Goal: Information Seeking & Learning: Learn about a topic

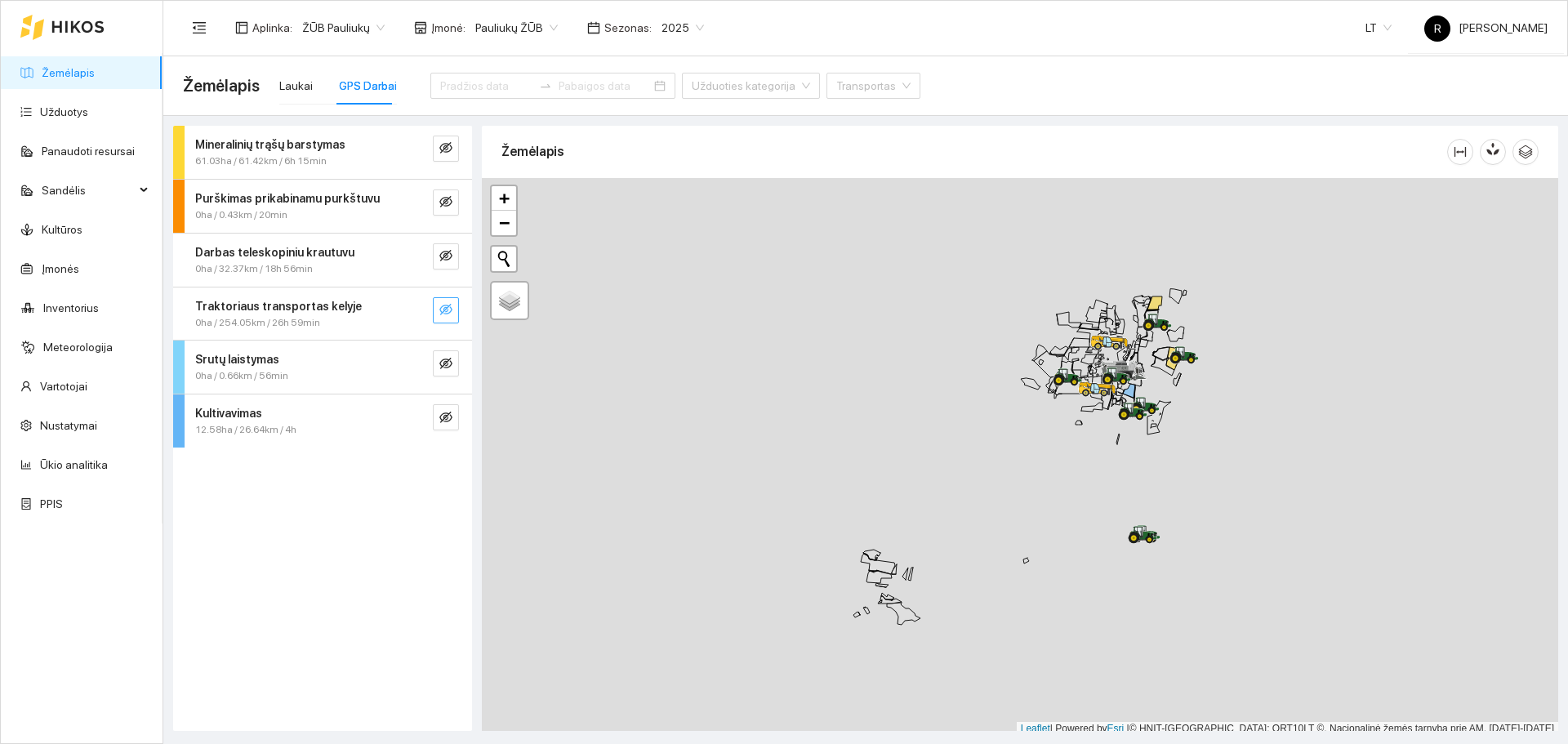
click at [446, 316] on span "eye-invisible" at bounding box center [446, 311] width 13 height 15
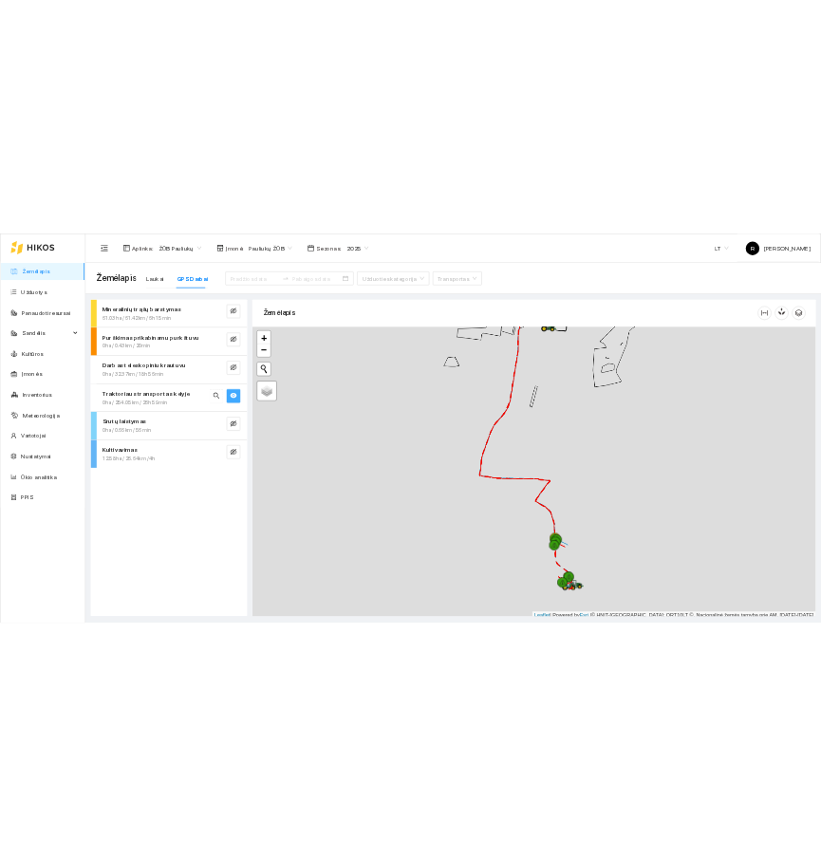
scroll to position [6, 0]
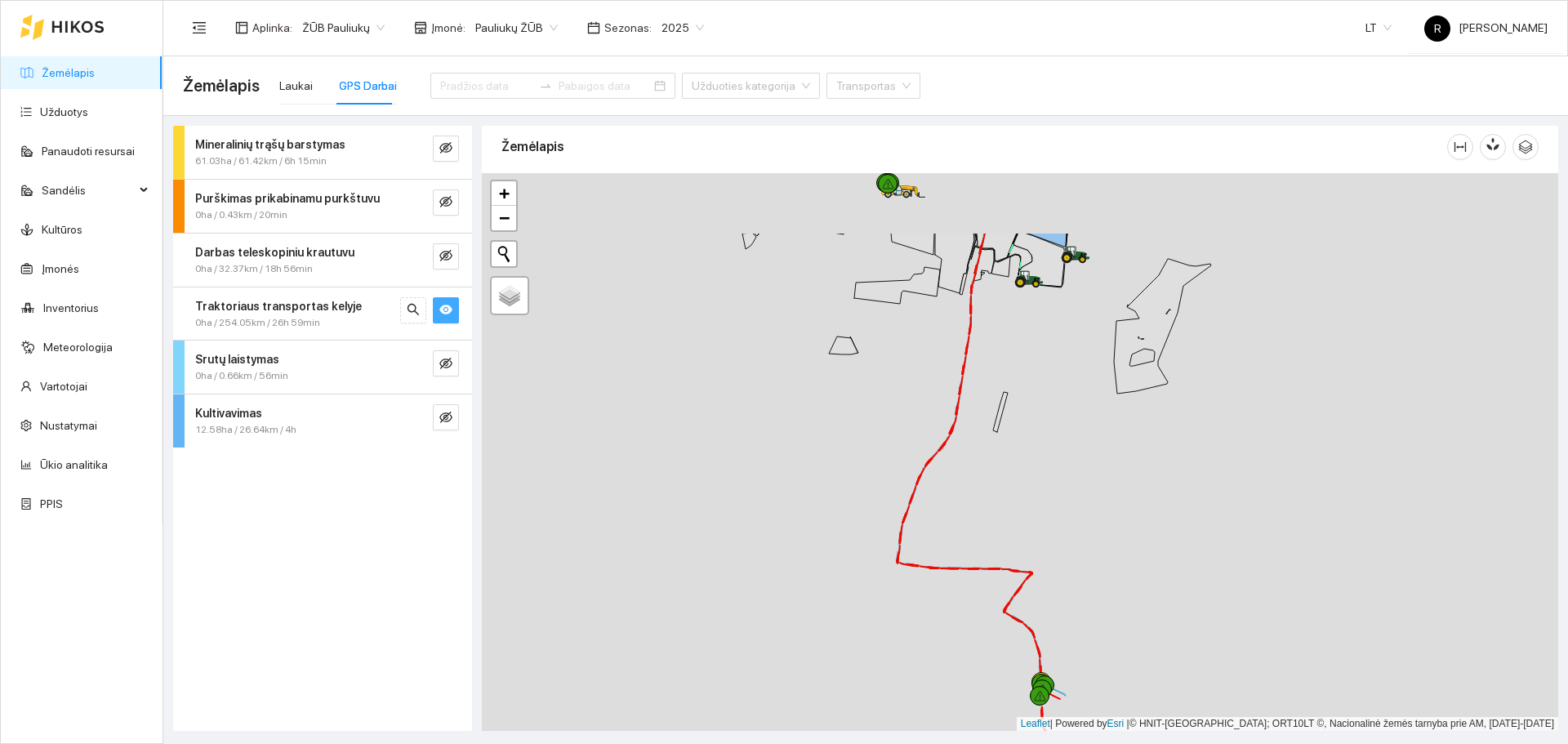
drag, startPoint x: 915, startPoint y: 388, endPoint x: 879, endPoint y: 520, distance: 136.8
click at [879, 520] on div at bounding box center [1019, 452] width 1076 height 557
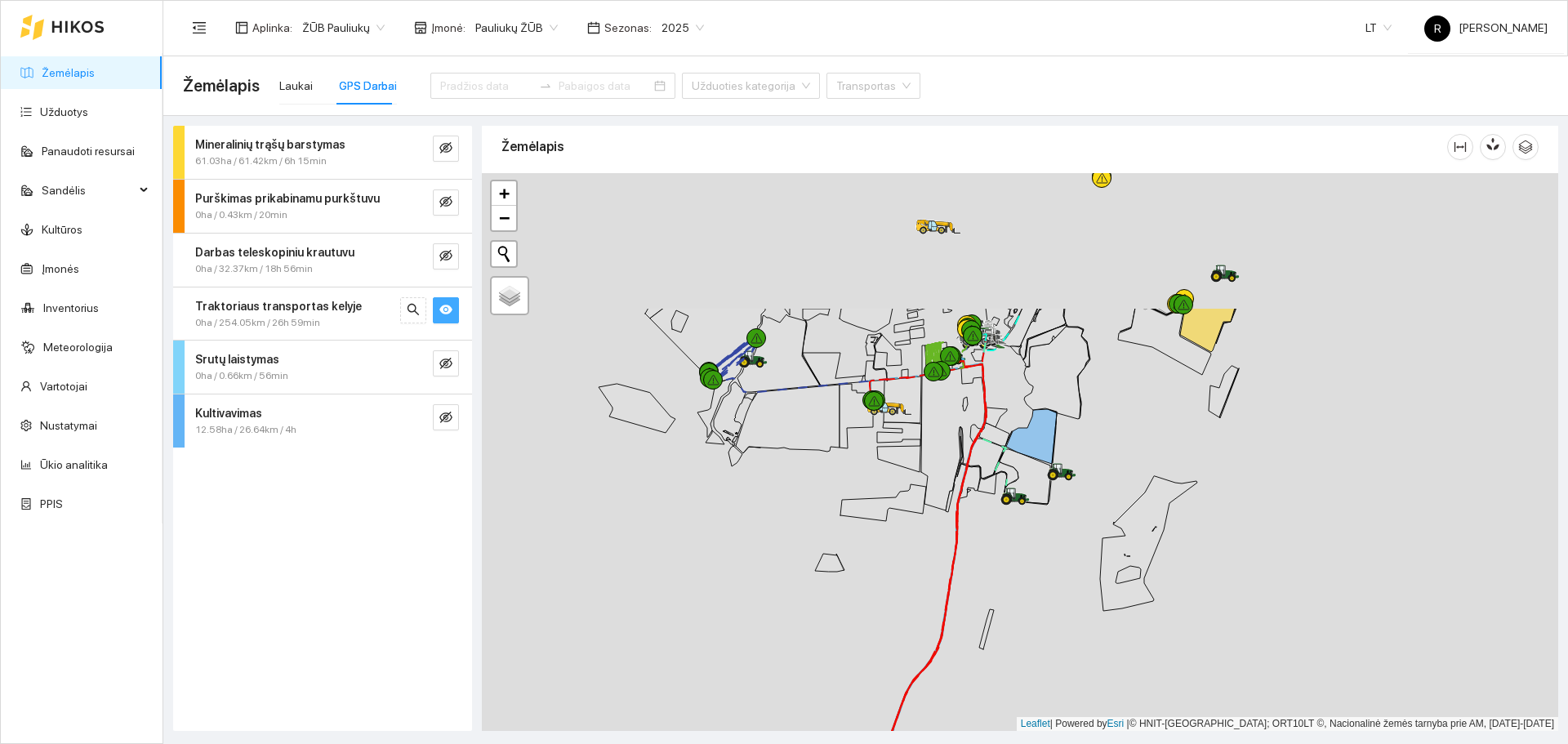
drag, startPoint x: 912, startPoint y: 402, endPoint x: 914, endPoint y: 599, distance: 197.0
click at [914, 599] on div at bounding box center [1019, 452] width 1076 height 557
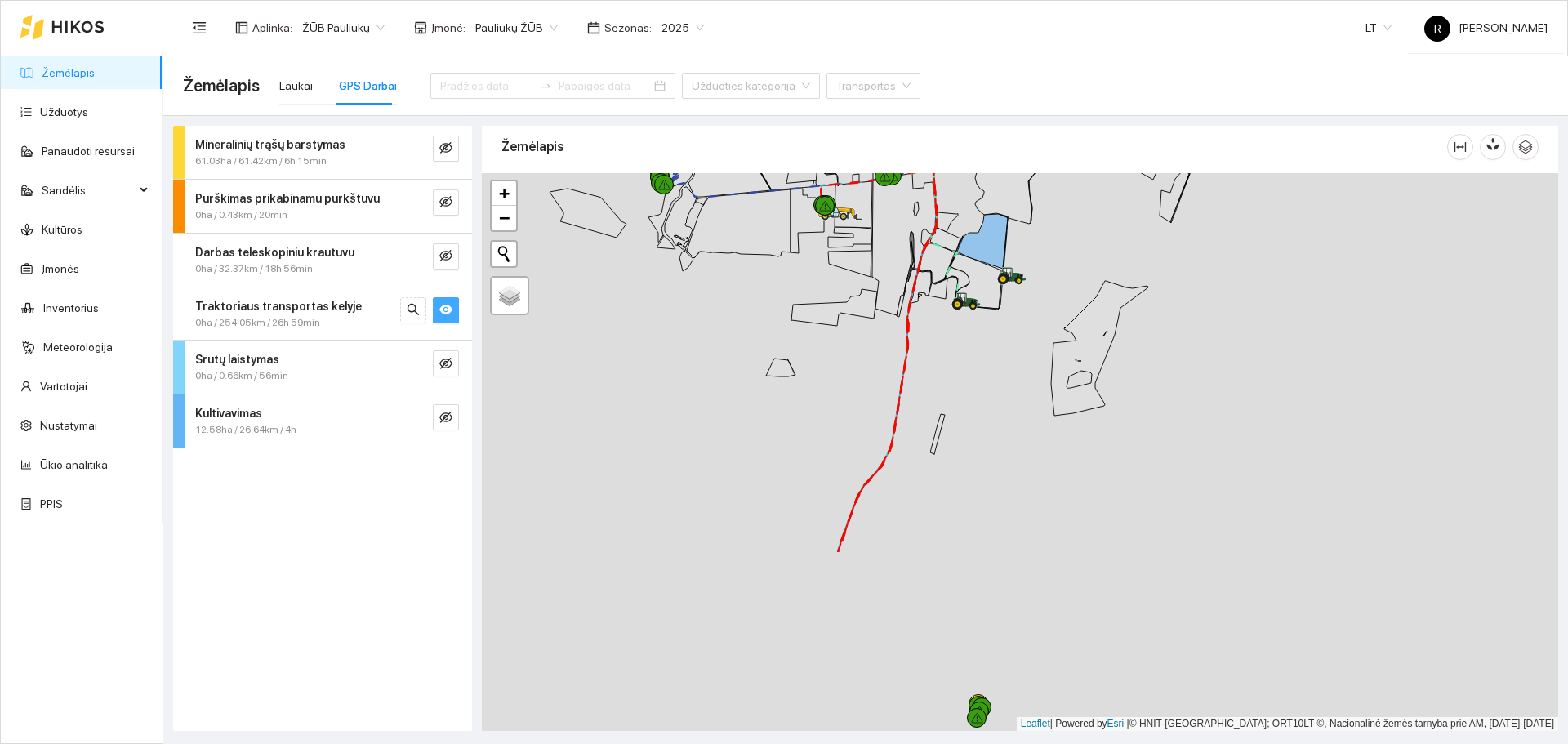
drag, startPoint x: 1169, startPoint y: 629, endPoint x: 1091, endPoint y: 357, distance: 283.0
click at [1098, 341] on div at bounding box center [1019, 452] width 1076 height 557
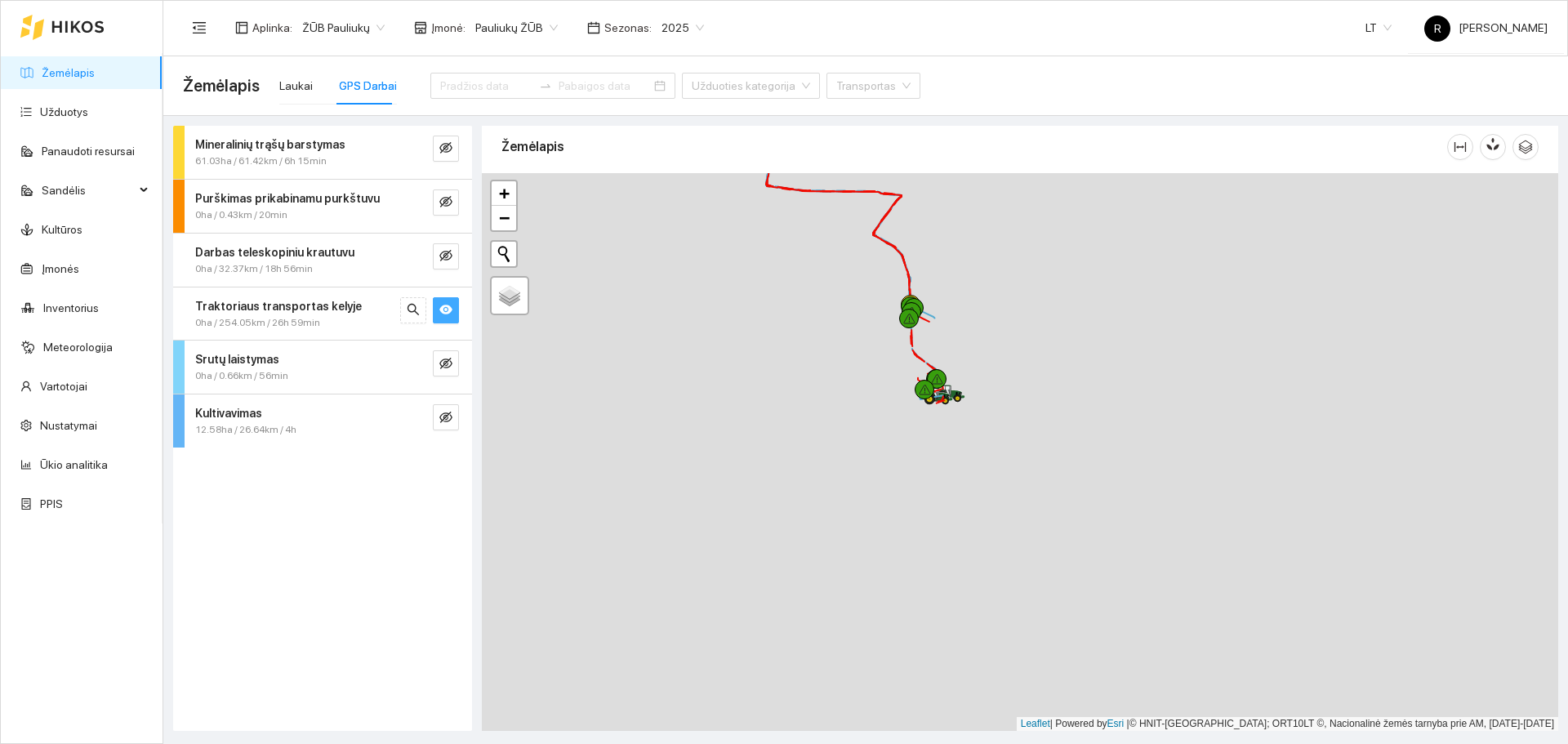
drag, startPoint x: 1020, startPoint y: 442, endPoint x: 1008, endPoint y: 316, distance: 126.6
click at [1008, 316] on div at bounding box center [1019, 452] width 1076 height 557
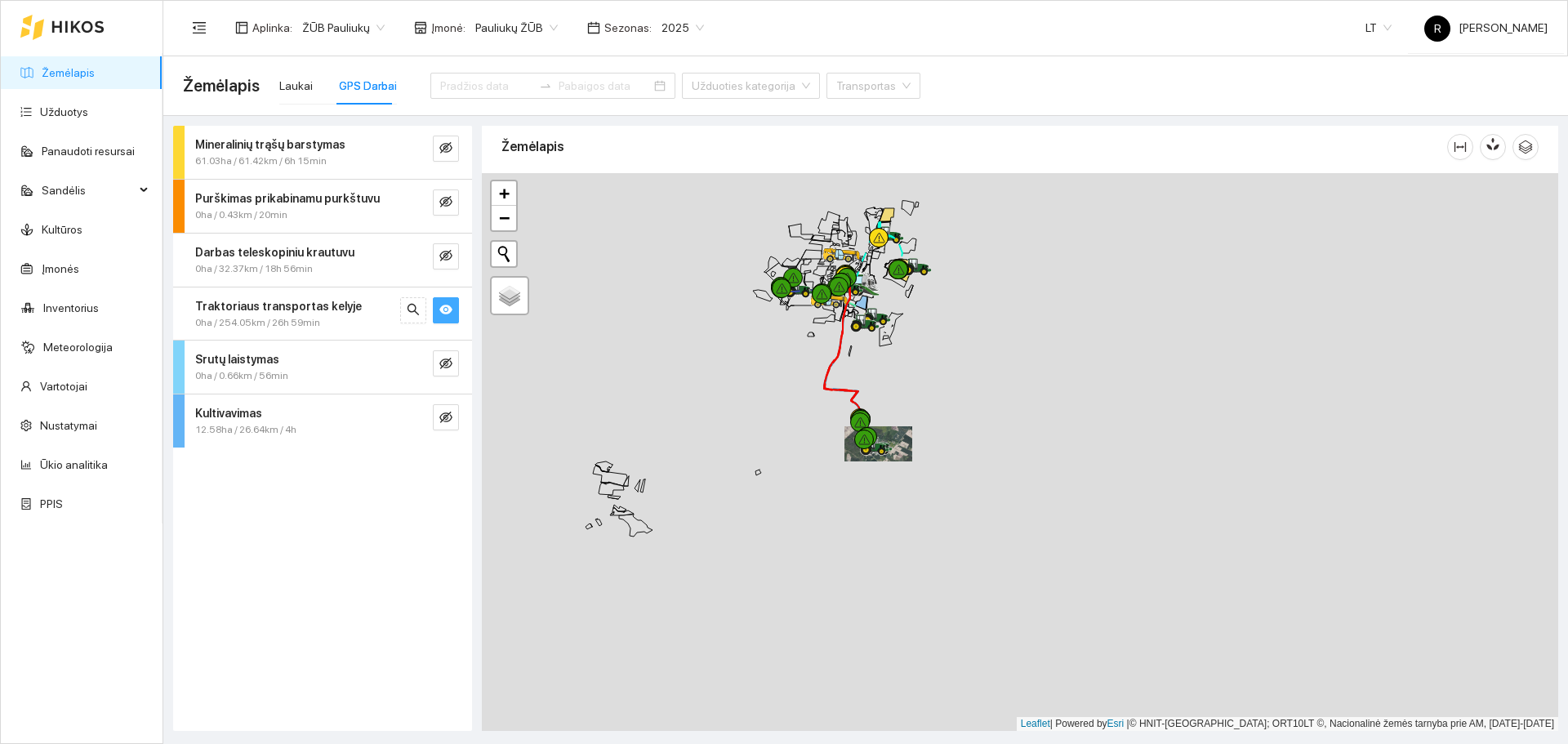
drag, startPoint x: 897, startPoint y: 310, endPoint x: 899, endPoint y: 415, distance: 105.0
click at [899, 415] on div at bounding box center [1019, 452] width 1076 height 557
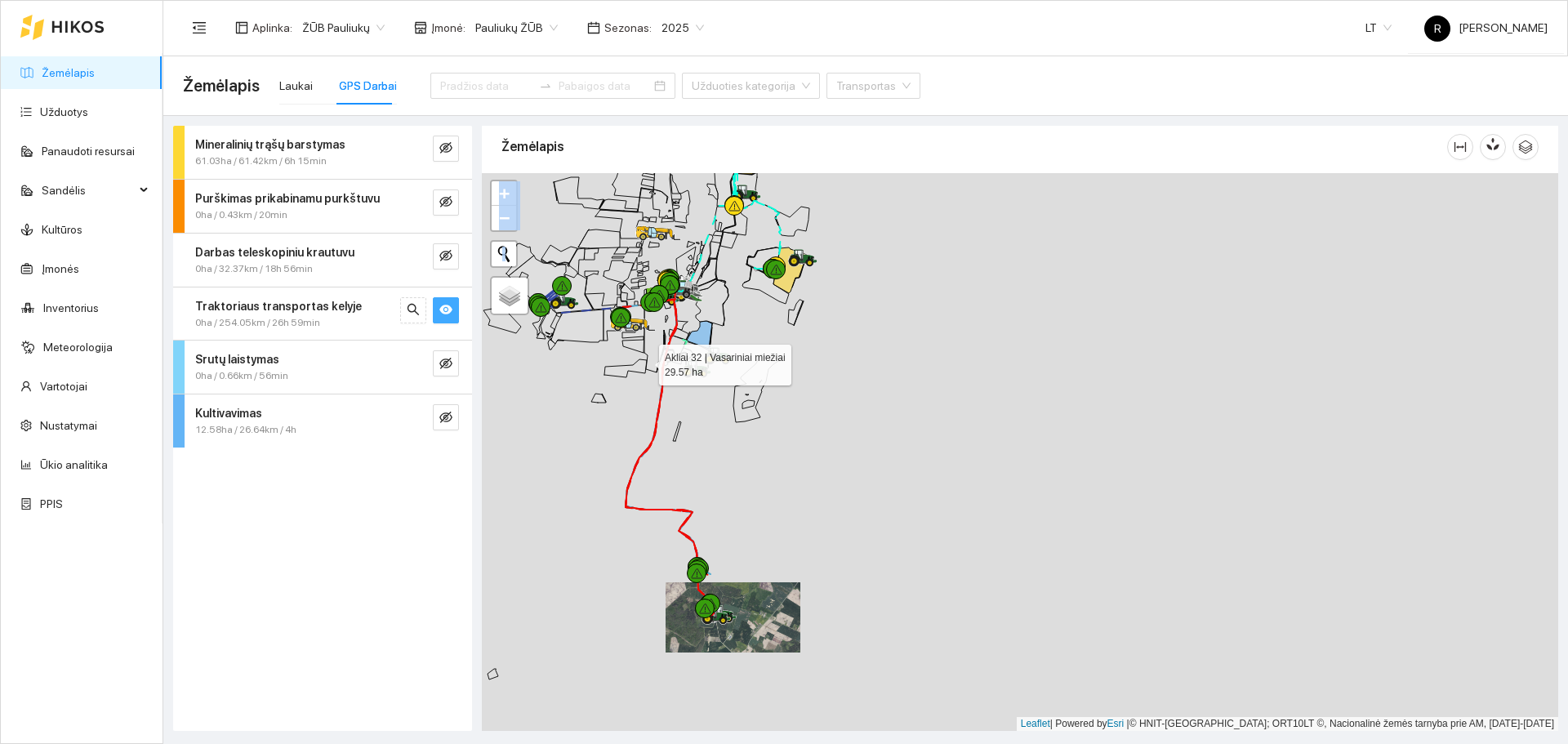
drag, startPoint x: 558, startPoint y: 325, endPoint x: 644, endPoint y: 361, distance: 93.2
click at [644, 361] on div at bounding box center [1019, 452] width 1076 height 557
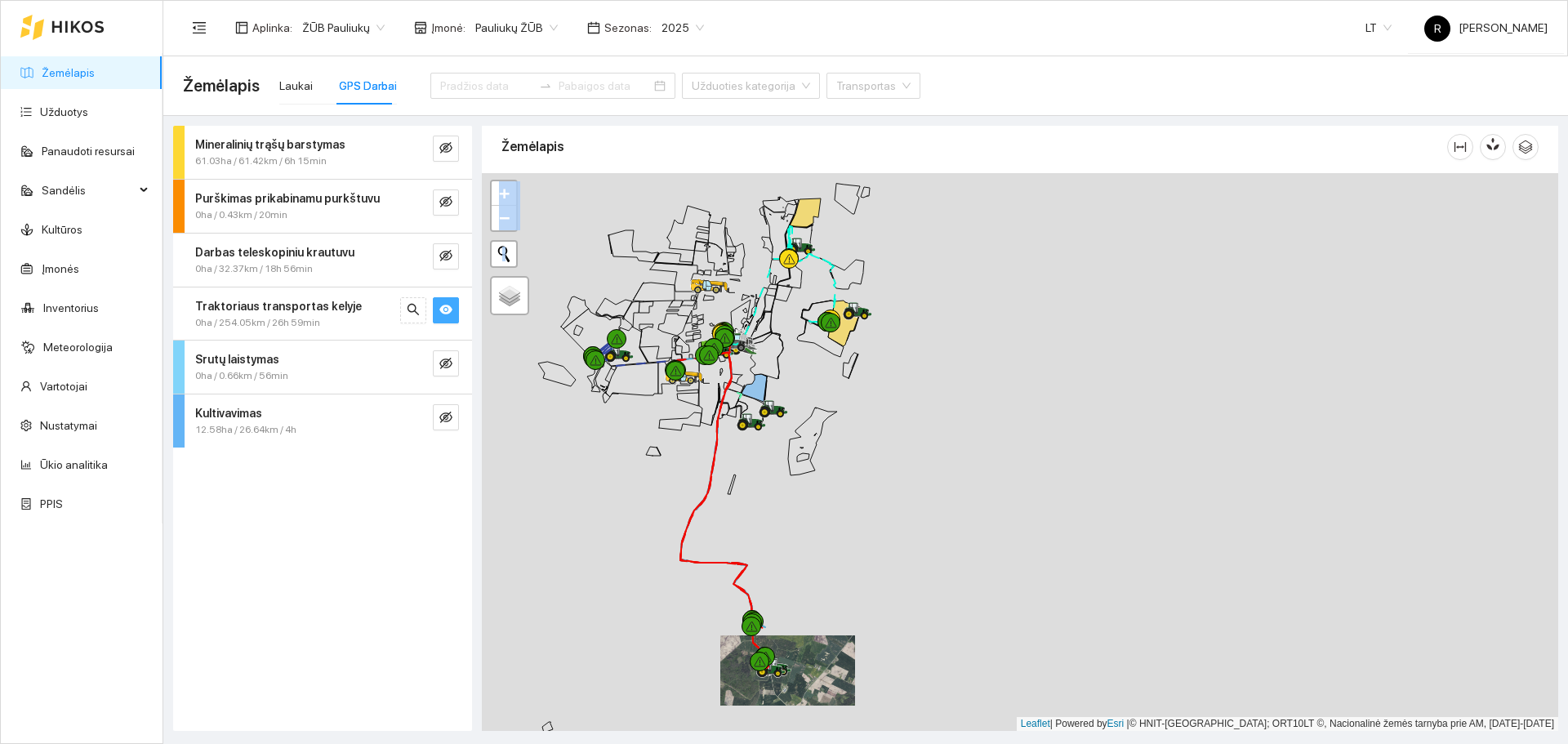
drag, startPoint x: 604, startPoint y: 370, endPoint x: 658, endPoint y: 423, distance: 75.7
click at [658, 423] on div at bounding box center [1019, 452] width 1076 height 557
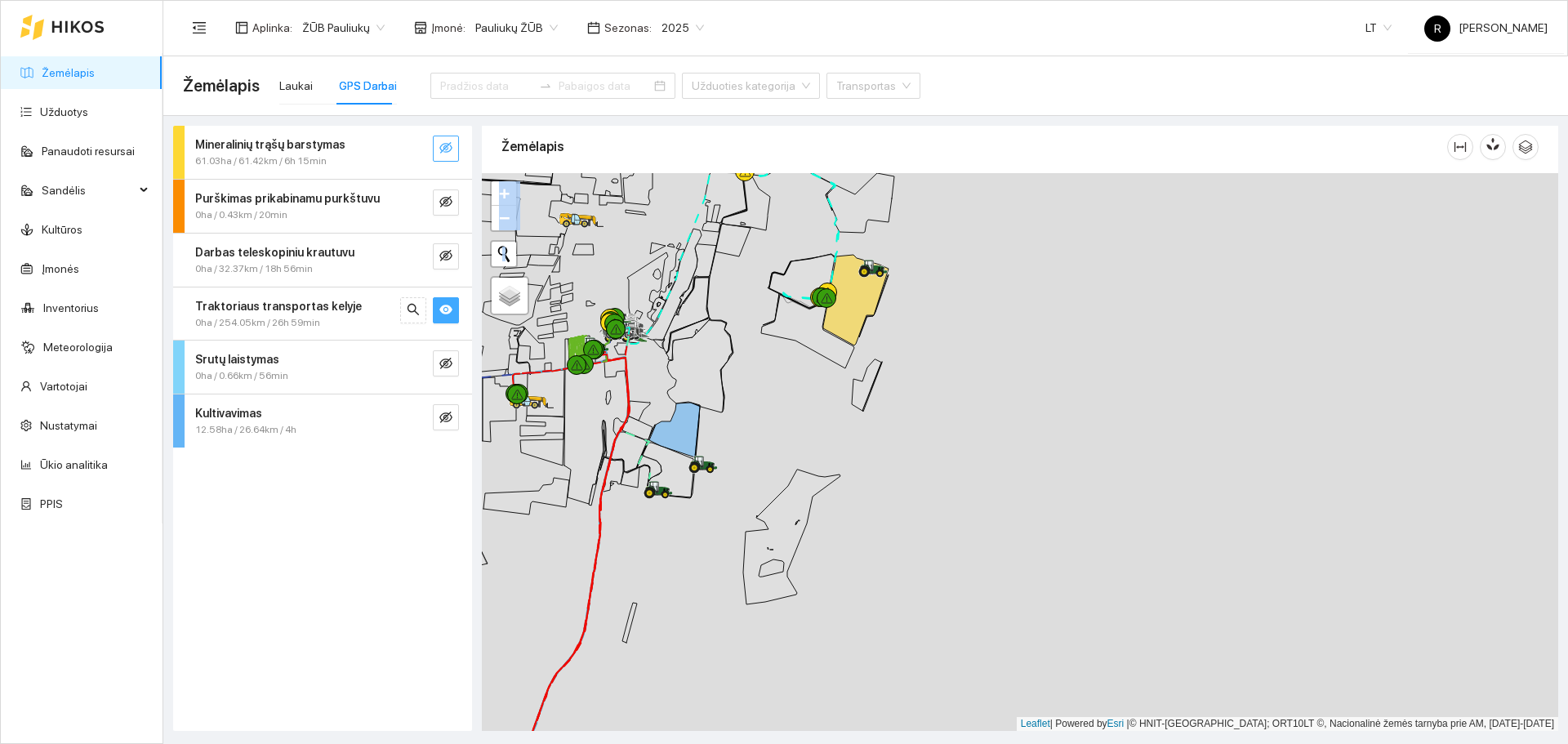
click at [442, 150] on icon "eye-invisible" at bounding box center [446, 147] width 13 height 13
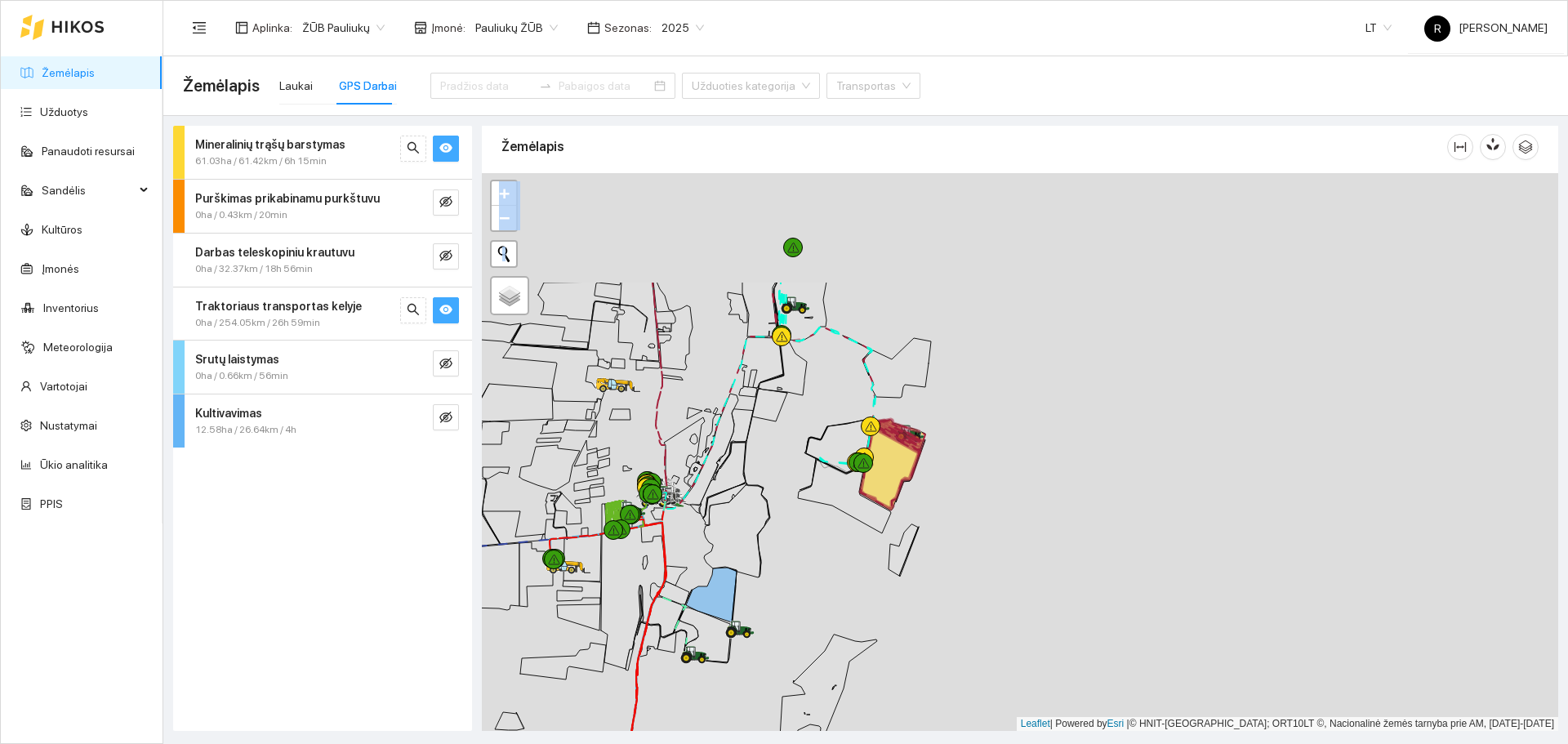
drag, startPoint x: 912, startPoint y: 354, endPoint x: 940, endPoint y: 473, distance: 122.2
click at [940, 473] on div at bounding box center [1019, 452] width 1076 height 557
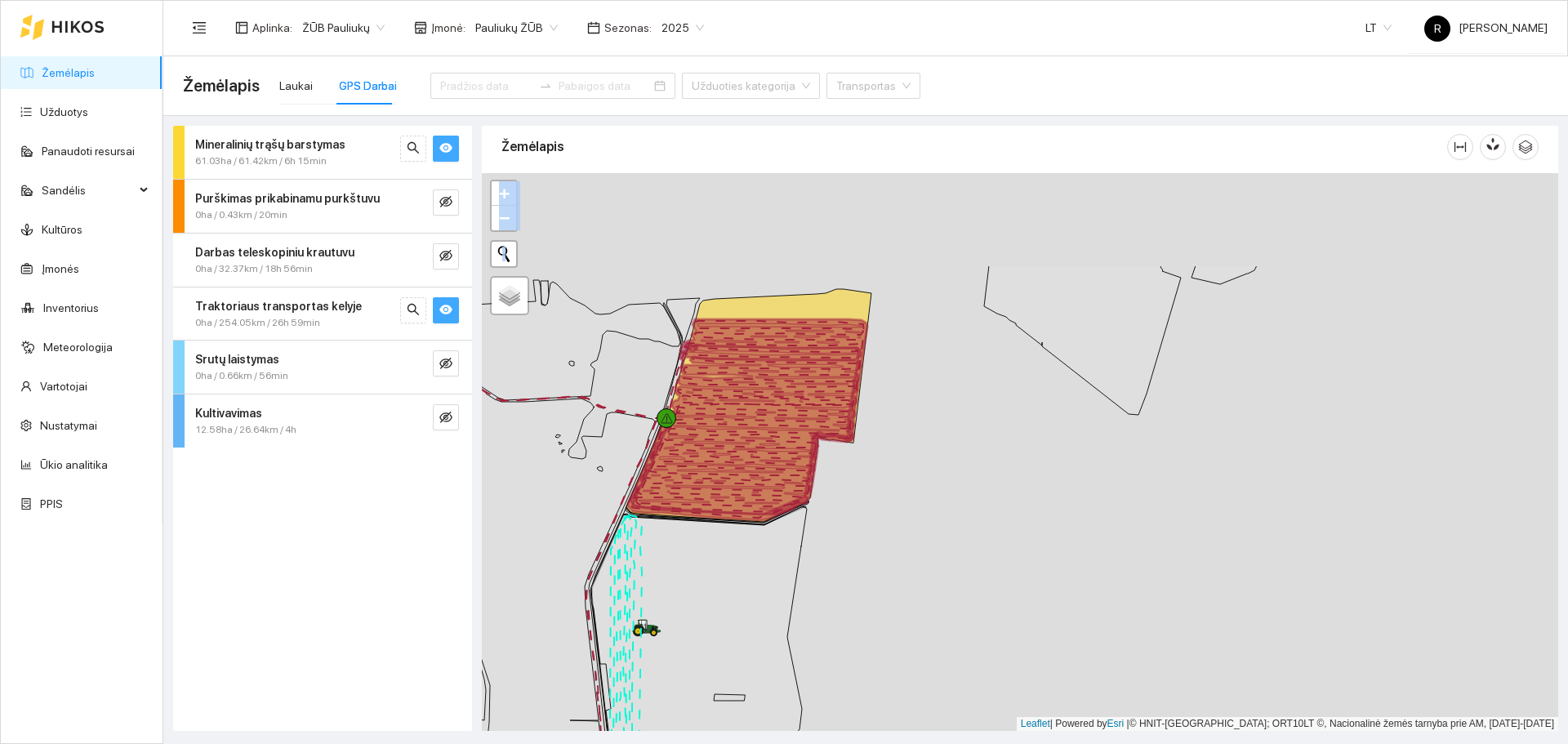
drag, startPoint x: 822, startPoint y: 402, endPoint x: 822, endPoint y: 473, distance: 71.0
click at [822, 473] on icon at bounding box center [746, 435] width 231 height 157
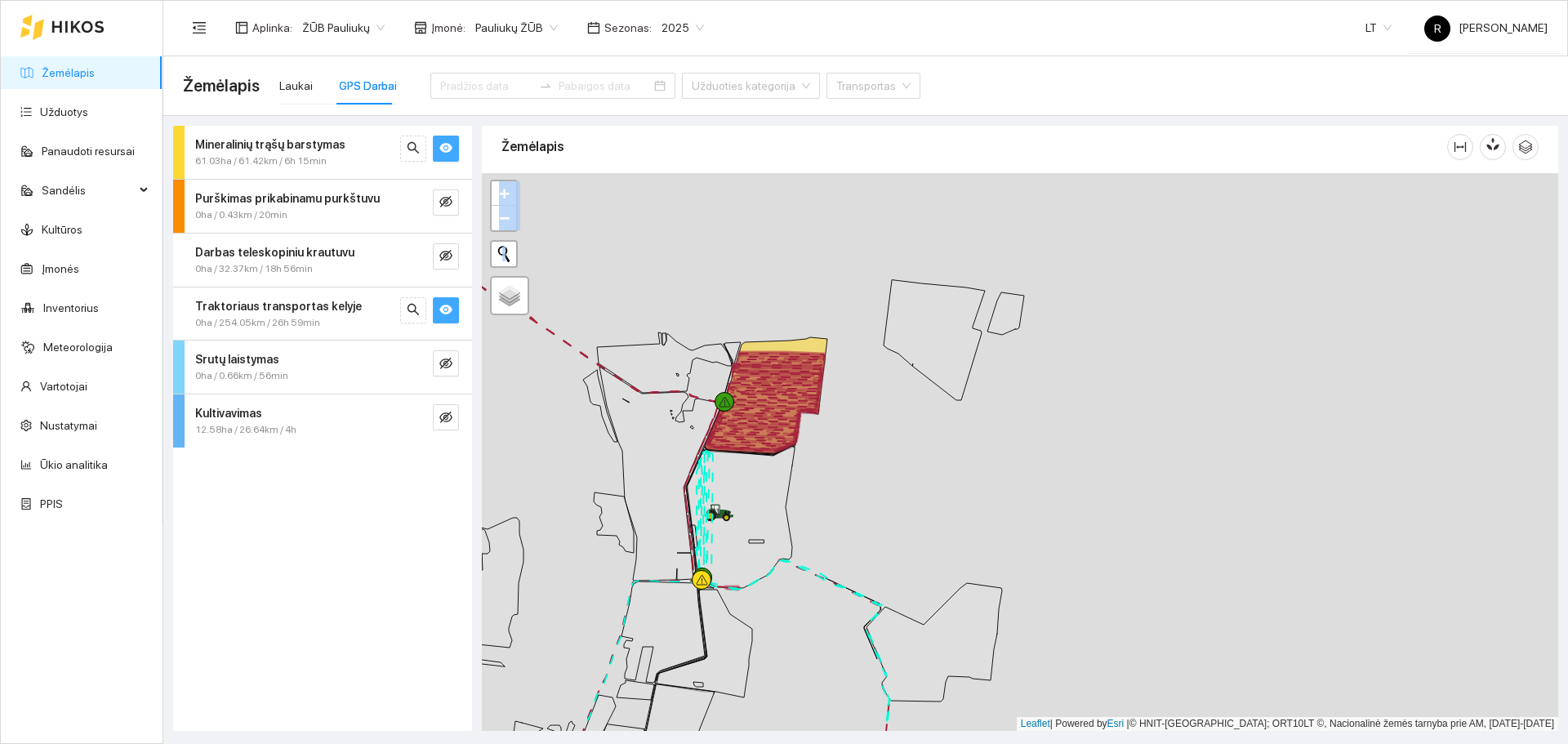
drag, startPoint x: 817, startPoint y: 489, endPoint x: 839, endPoint y: 326, distance: 164.5
click at [839, 326] on div at bounding box center [1019, 452] width 1076 height 557
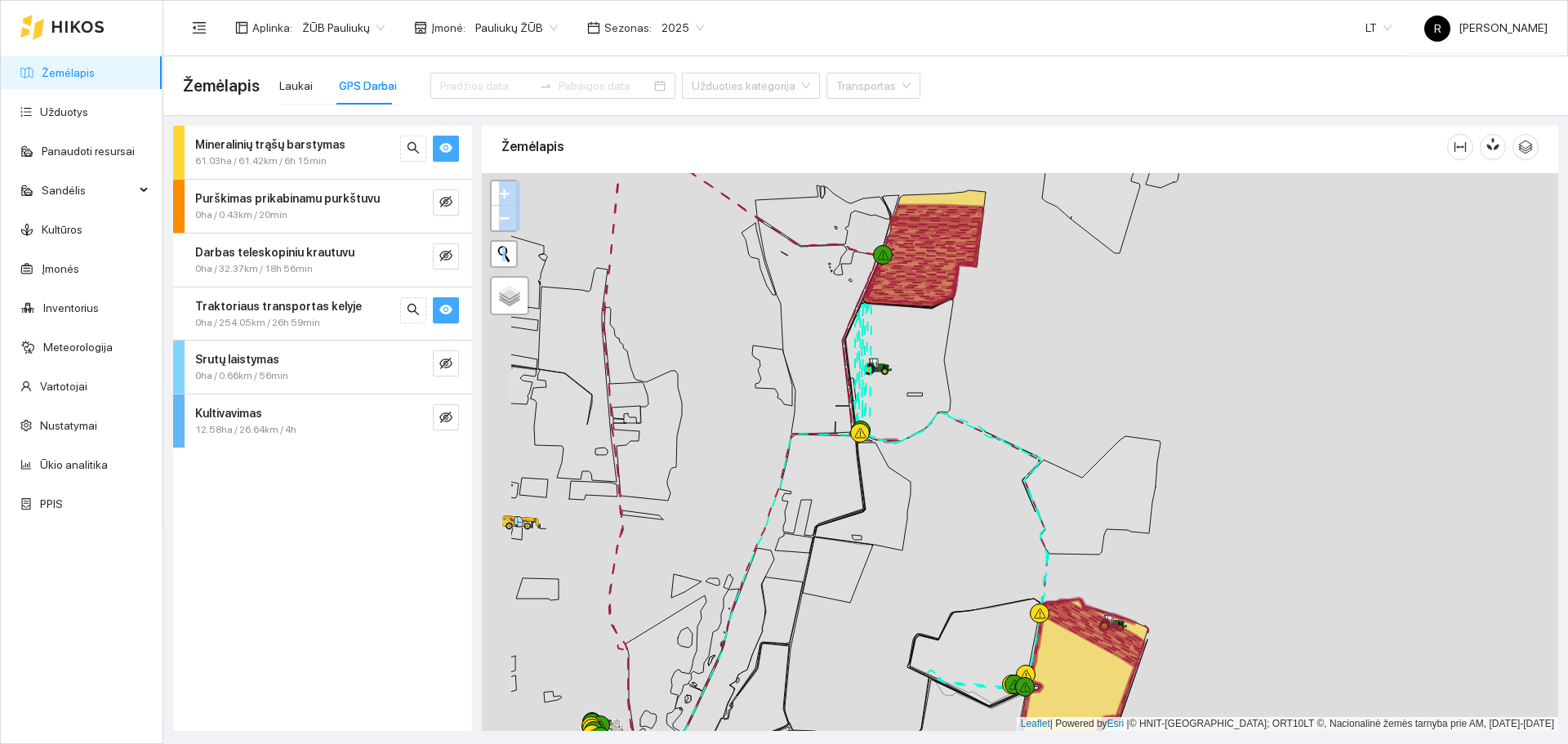
drag, startPoint x: 809, startPoint y: 508, endPoint x: 1053, endPoint y: 527, distance: 244.7
click at [1053, 527] on div at bounding box center [1019, 452] width 1076 height 557
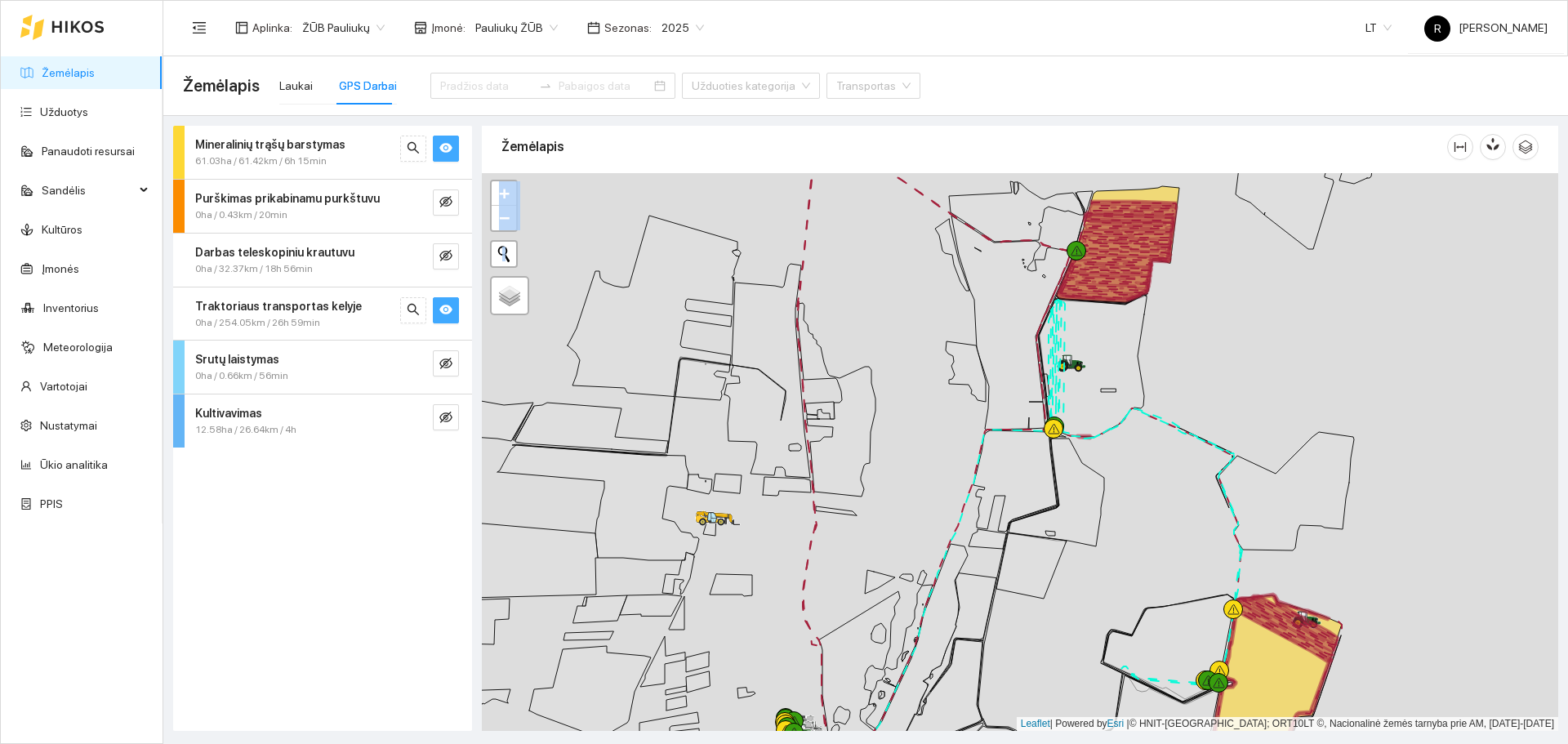
drag, startPoint x: 649, startPoint y: 498, endPoint x: 926, endPoint y: 464, distance: 279.1
click at [741, 474] on icon at bounding box center [727, 483] width 28 height 20
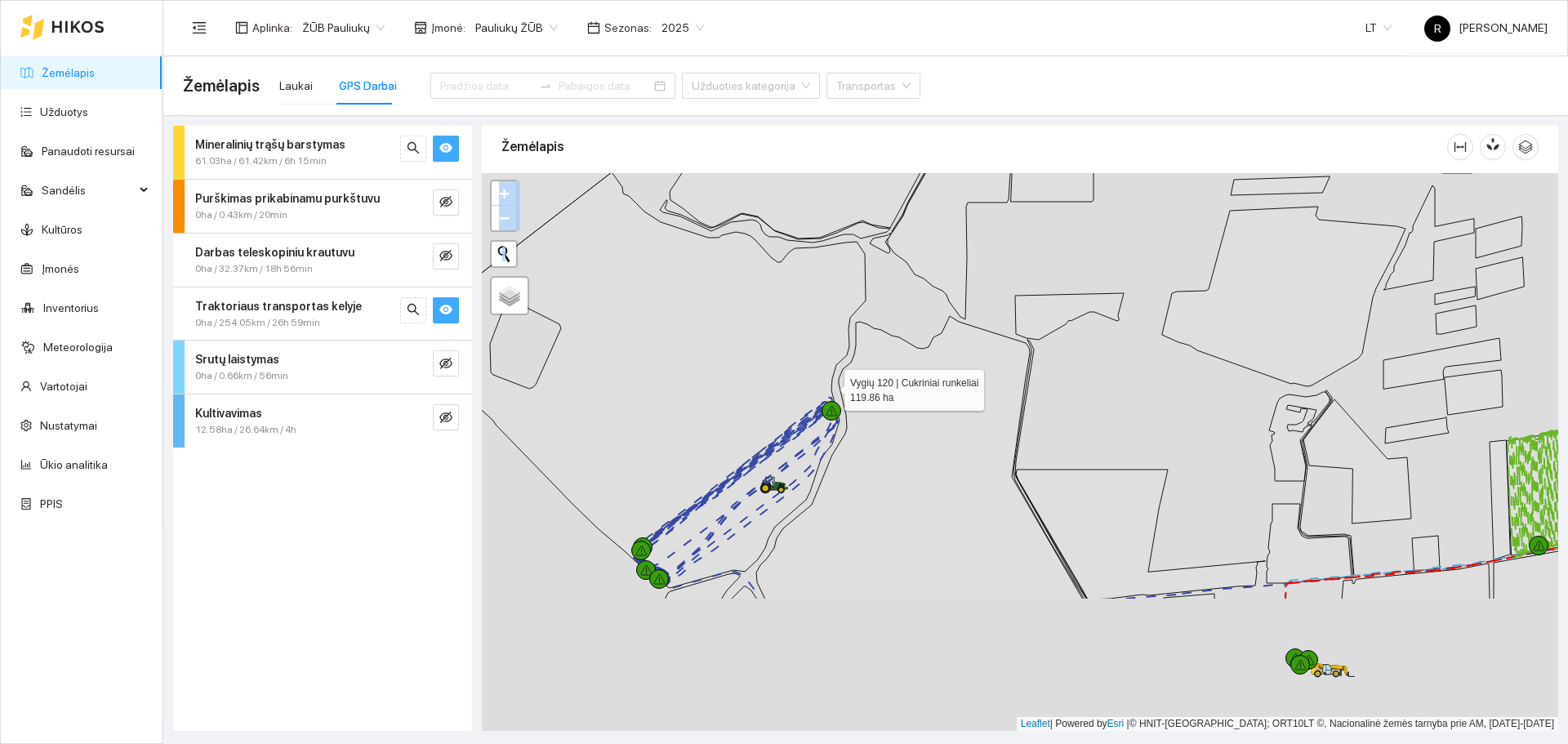
drag, startPoint x: 807, startPoint y: 446, endPoint x: 830, endPoint y: 388, distance: 62.4
click at [830, 388] on icon at bounding box center [643, 379] width 445 height 415
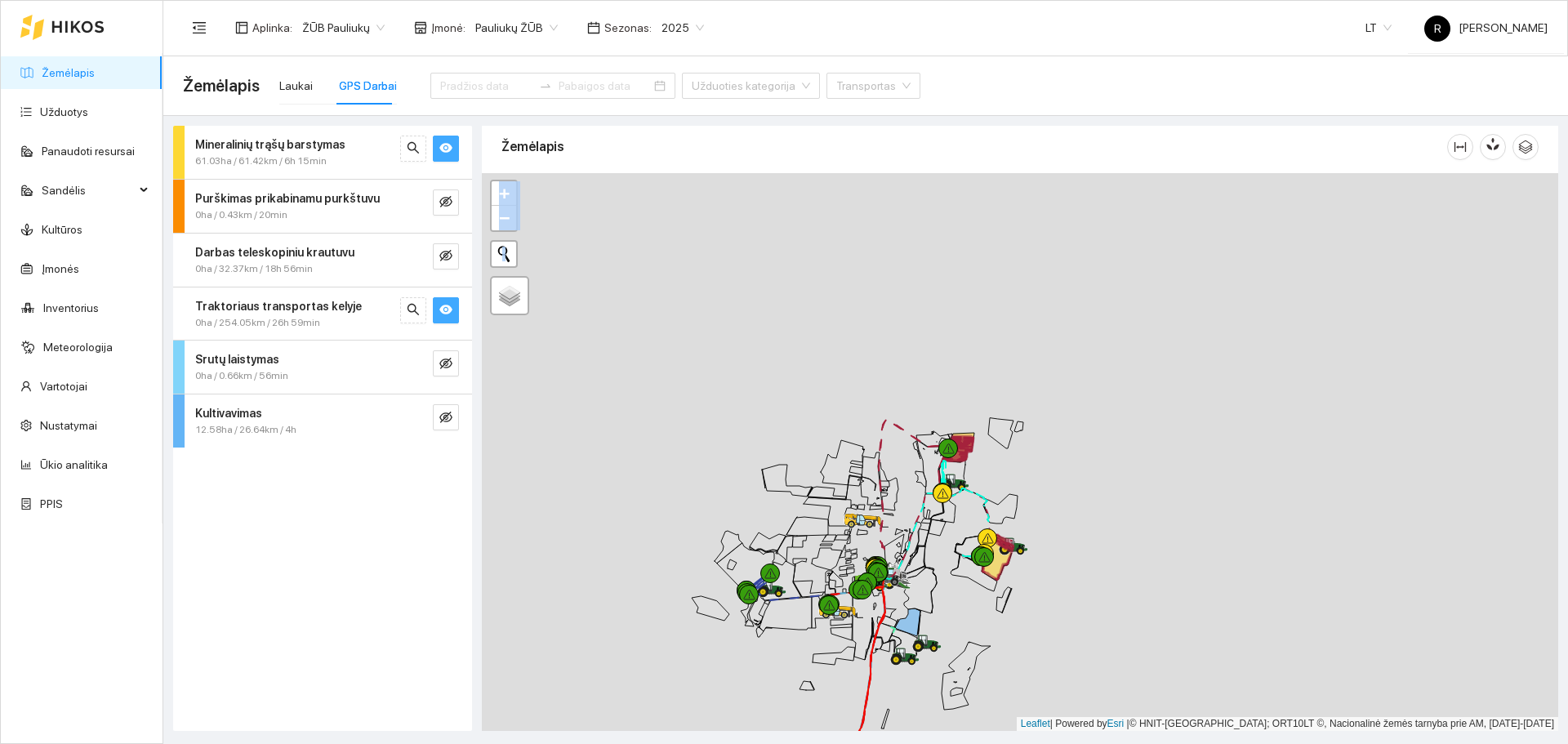
drag, startPoint x: 1089, startPoint y: 388, endPoint x: 887, endPoint y: 568, distance: 270.6
click at [887, 569] on icon at bounding box center [888, 577] width 29 height 18
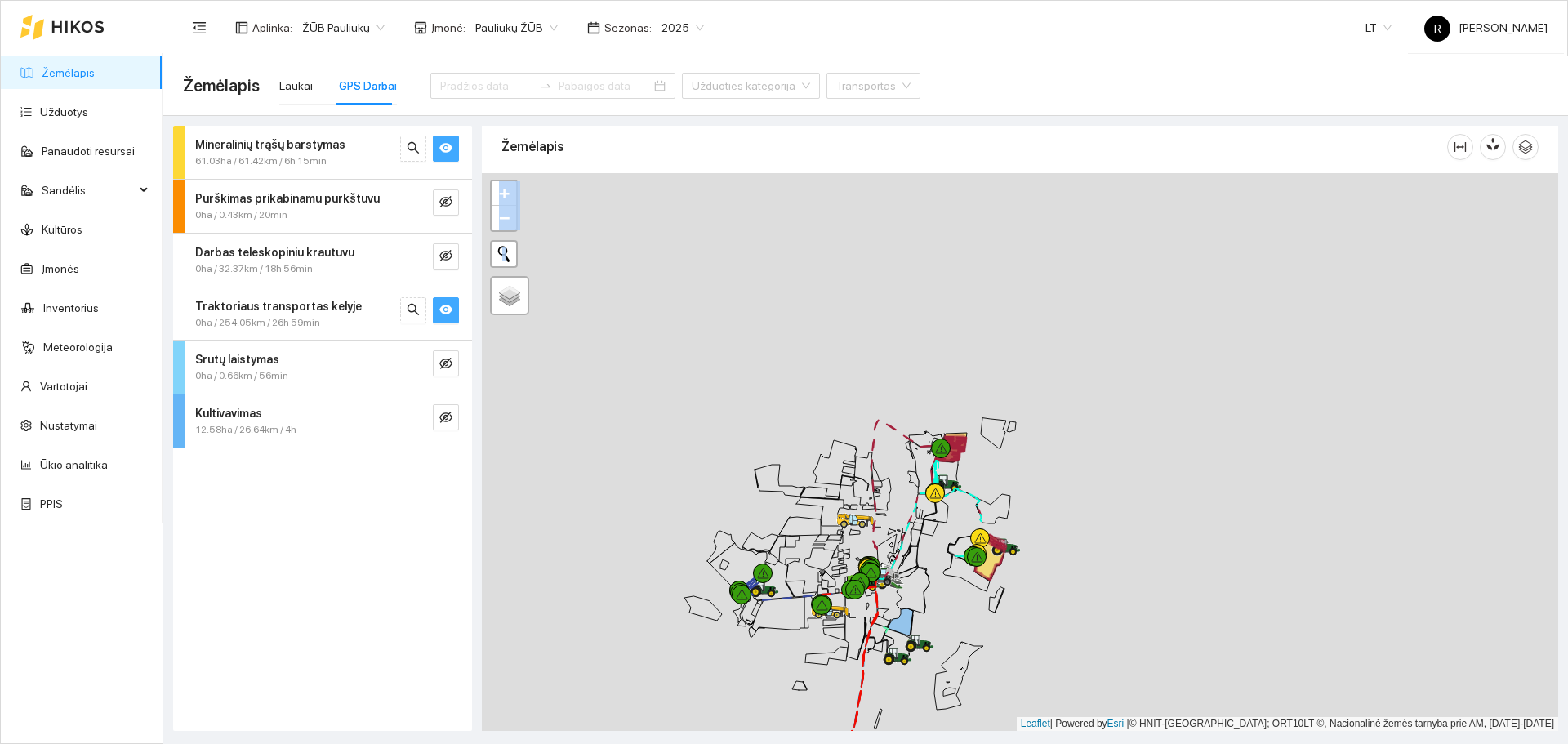
click at [595, 292] on div at bounding box center [1019, 452] width 1076 height 557
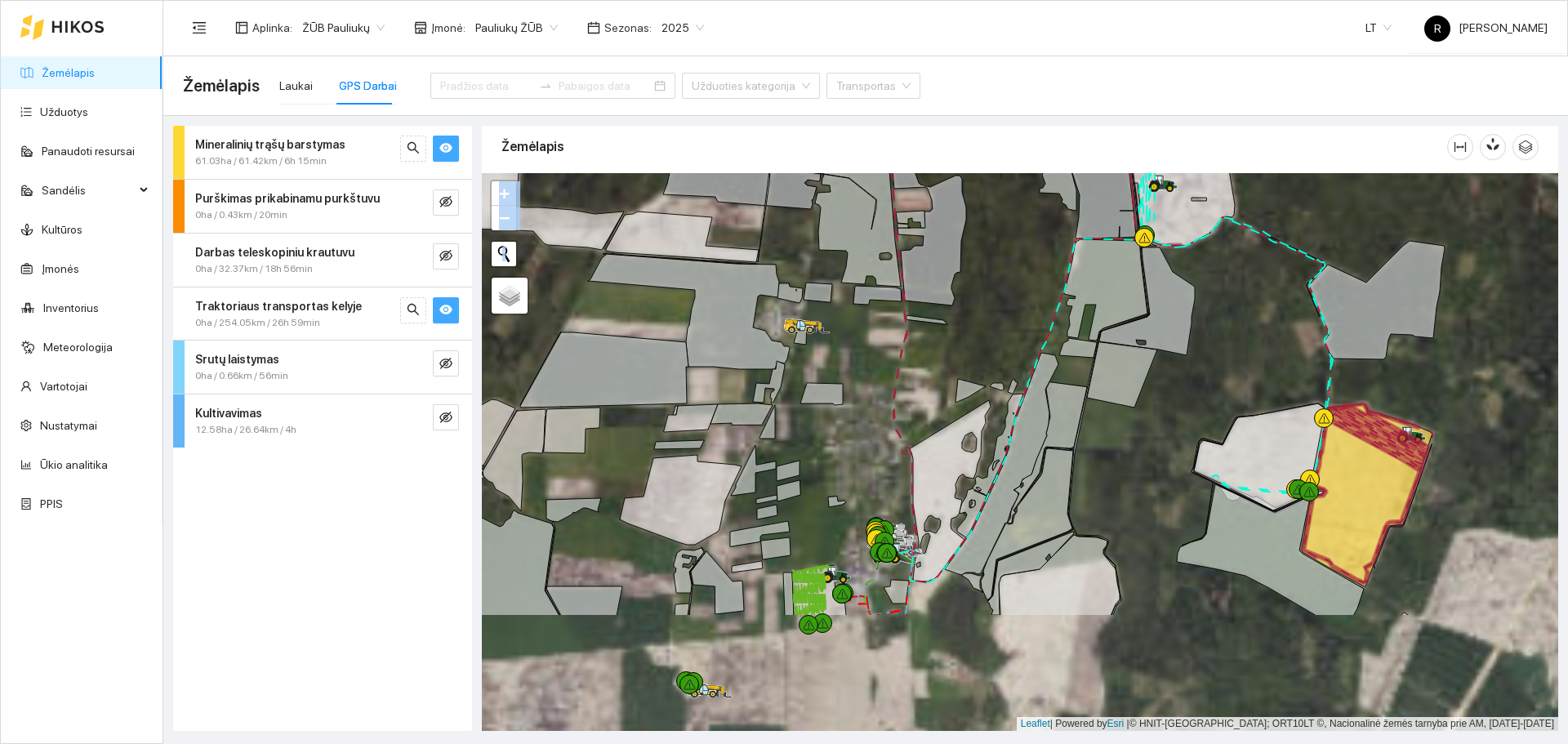
drag, startPoint x: 929, startPoint y: 569, endPoint x: 934, endPoint y: 385, distance: 184.1
click at [934, 385] on div at bounding box center [1019, 452] width 1076 height 557
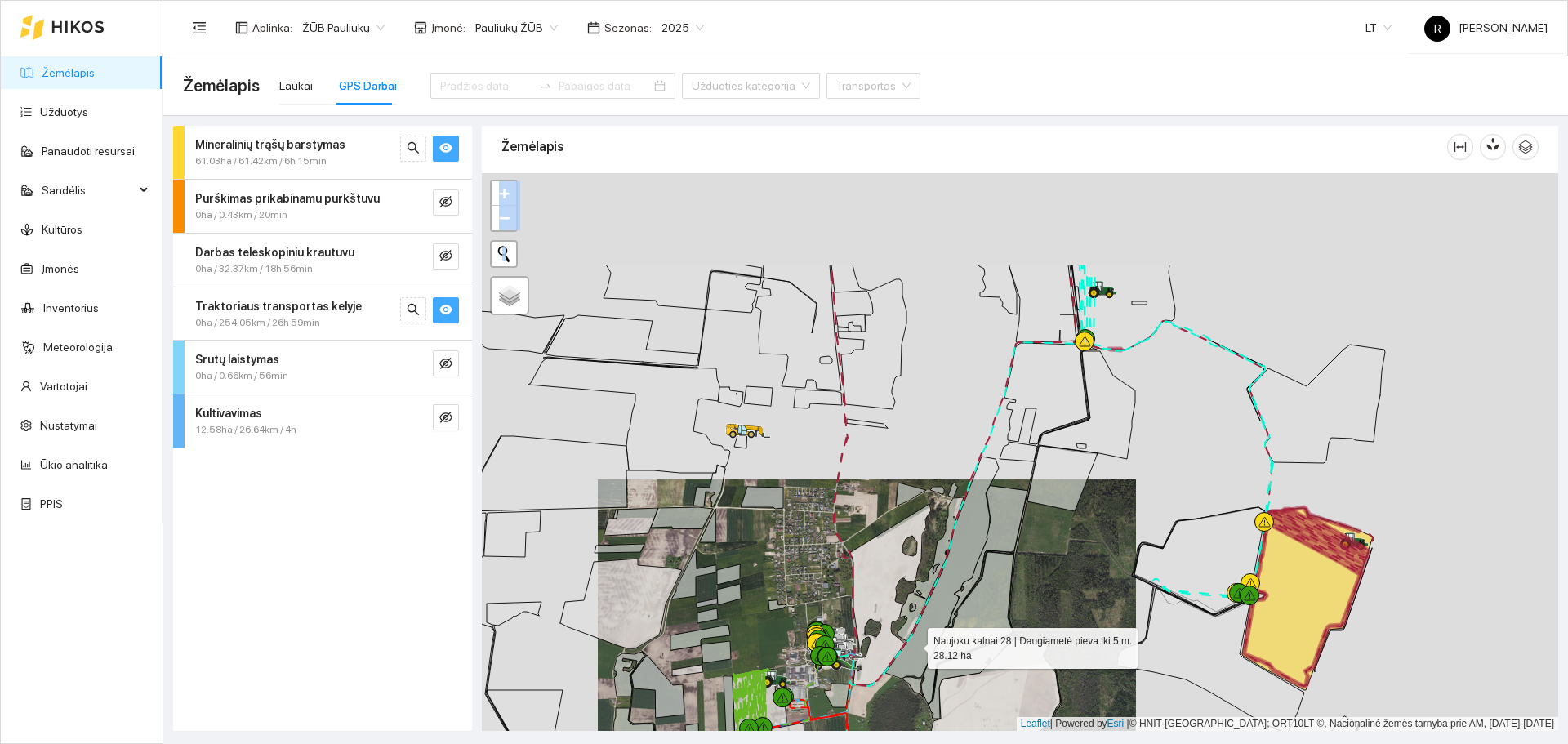
drag, startPoint x: 1131, startPoint y: 490, endPoint x: 920, endPoint y: 636, distance: 256.6
click at [917, 641] on icon at bounding box center [942, 568] width 114 height 222
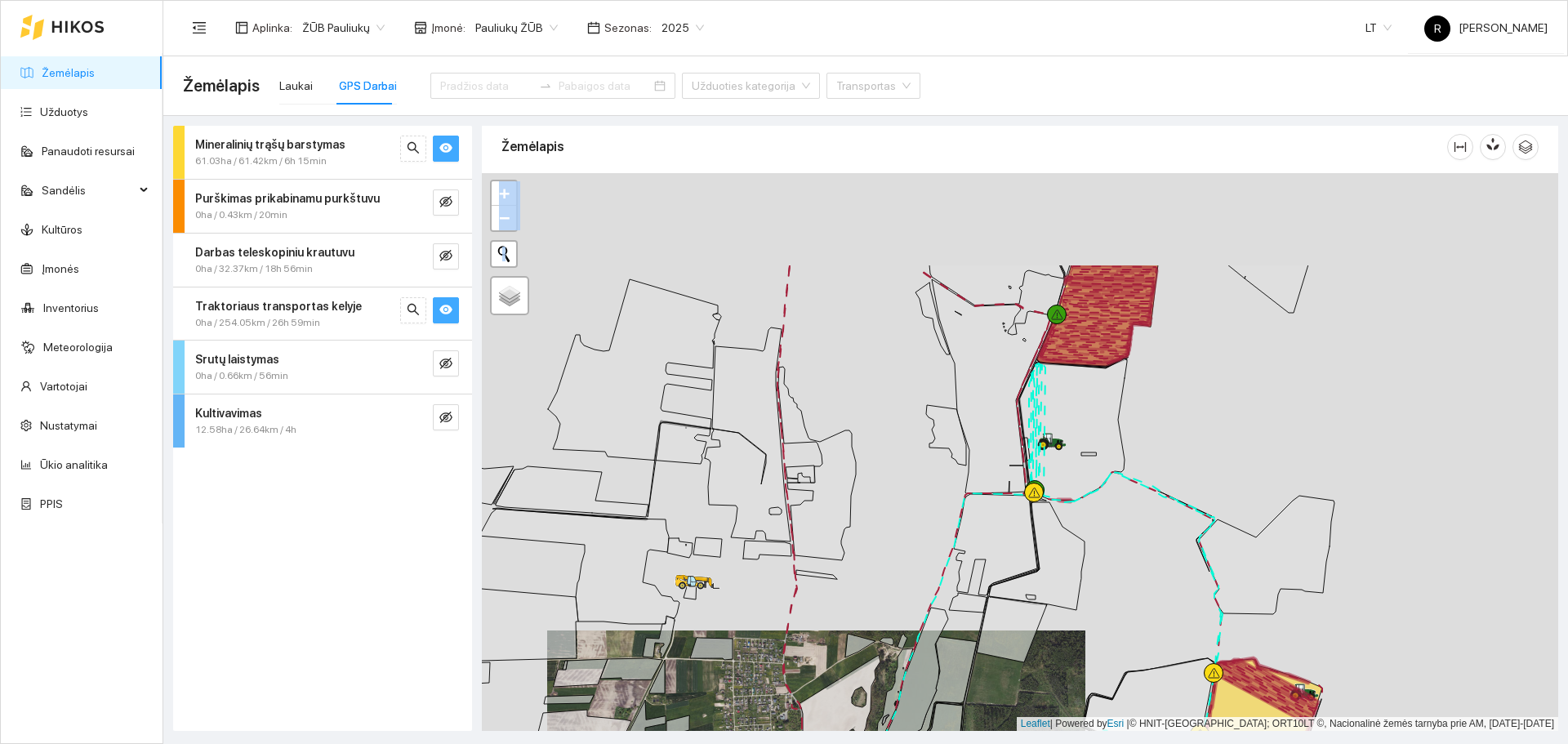
drag, startPoint x: 1079, startPoint y: 495, endPoint x: 1073, endPoint y: 513, distance: 19.0
click at [1073, 513] on div at bounding box center [1019, 452] width 1076 height 557
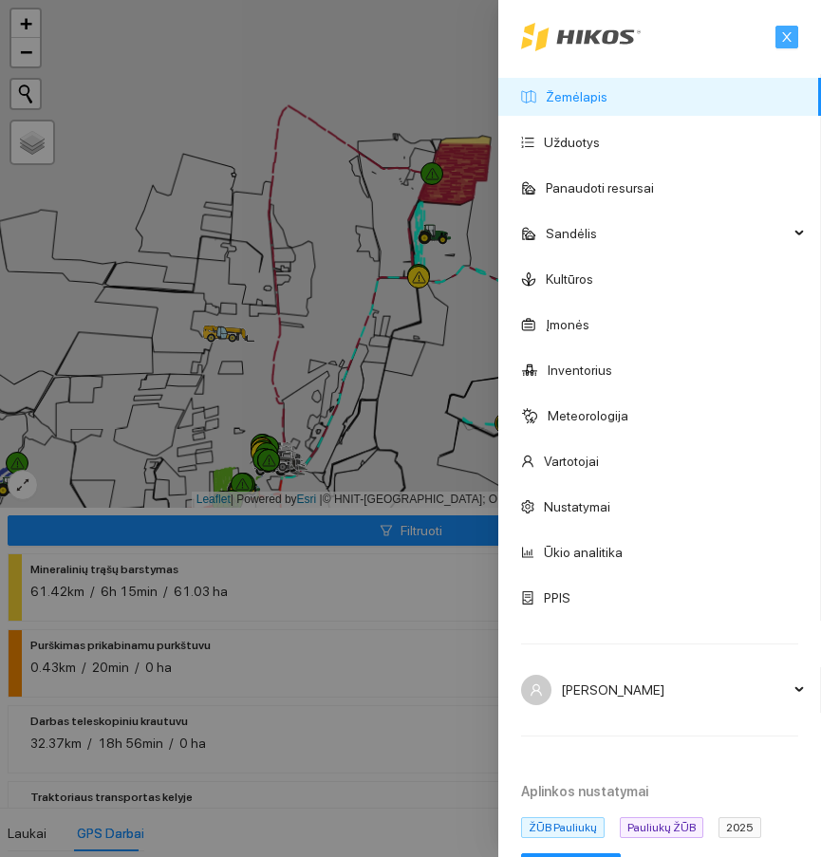
click at [781, 33] on span "close" at bounding box center [787, 36] width 21 height 13
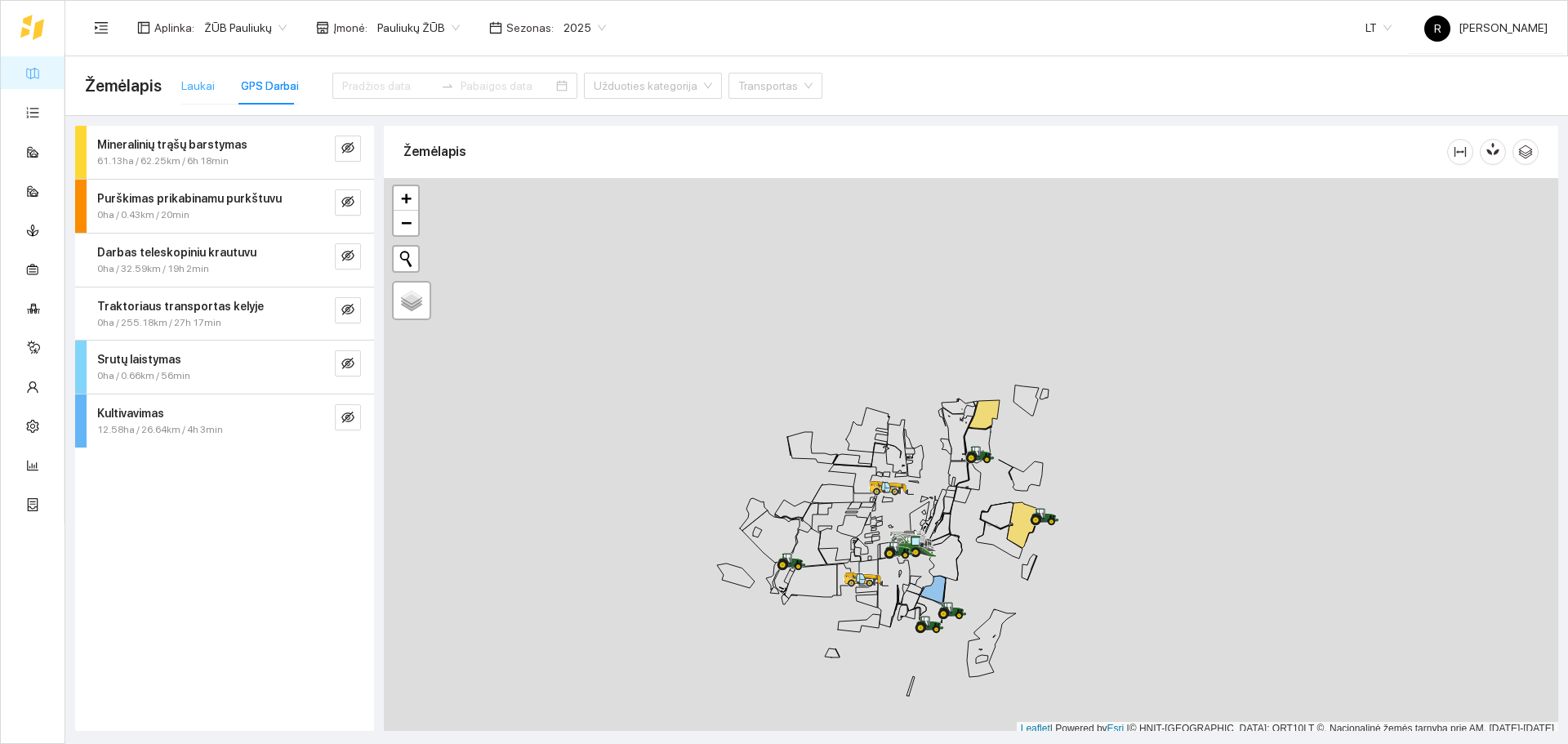
click at [209, 95] on div "Laukai" at bounding box center [198, 86] width 34 height 38
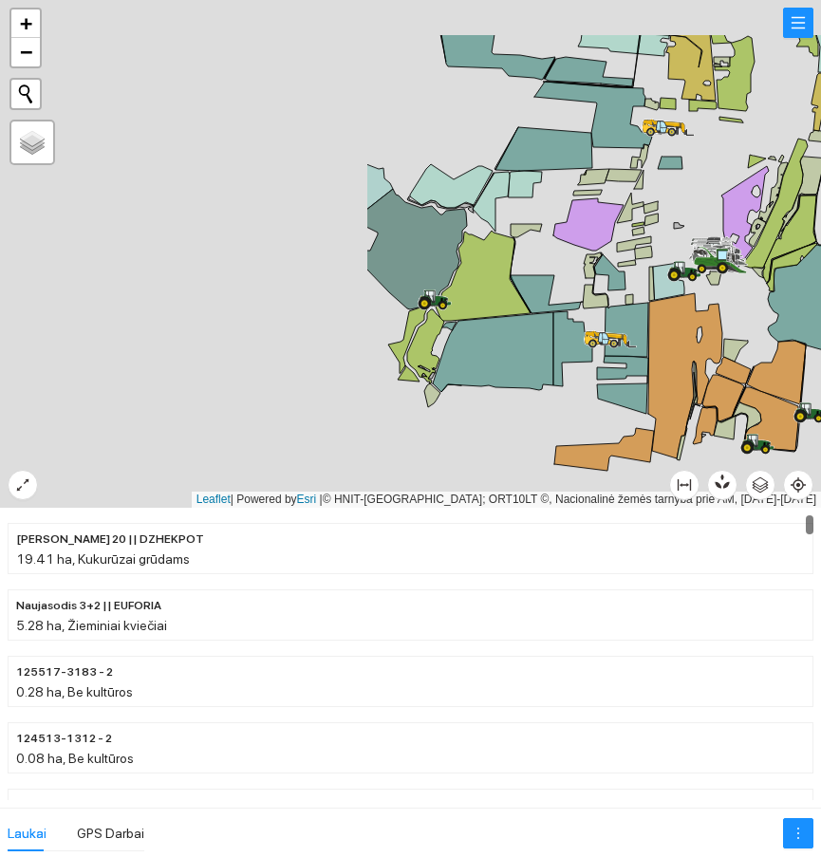
drag, startPoint x: 460, startPoint y: 350, endPoint x: 909, endPoint y: 436, distance: 457.1
click at [821, 436] on html at bounding box center [410, 428] width 821 height 857
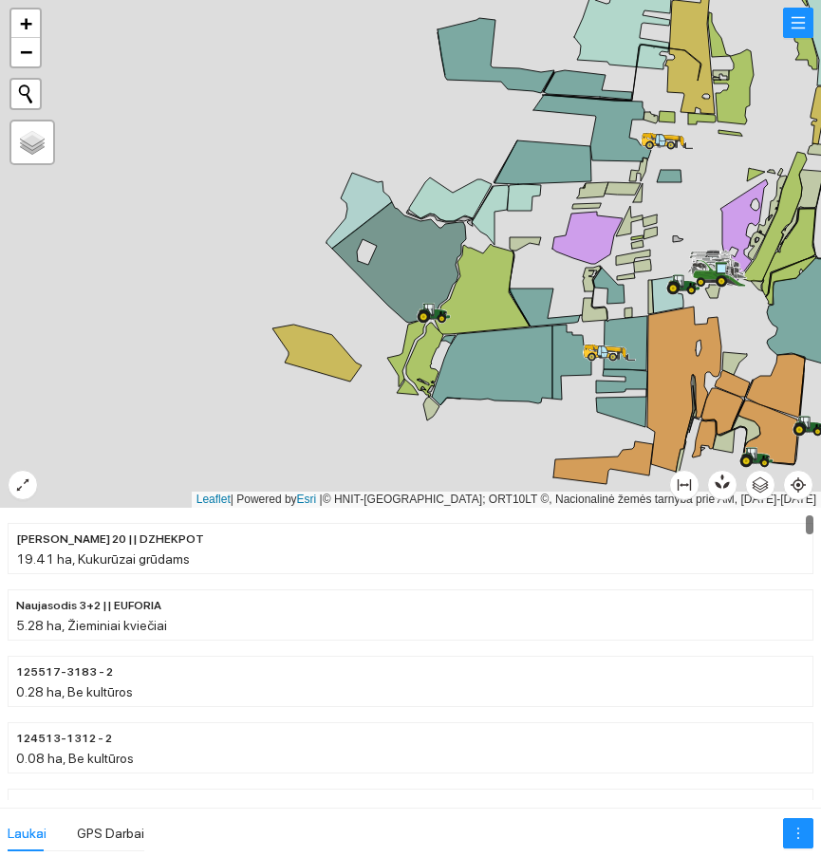
drag, startPoint x: 636, startPoint y: 369, endPoint x: 669, endPoint y: 370, distance: 33.2
click at [647, 370] on icon at bounding box center [626, 343] width 44 height 54
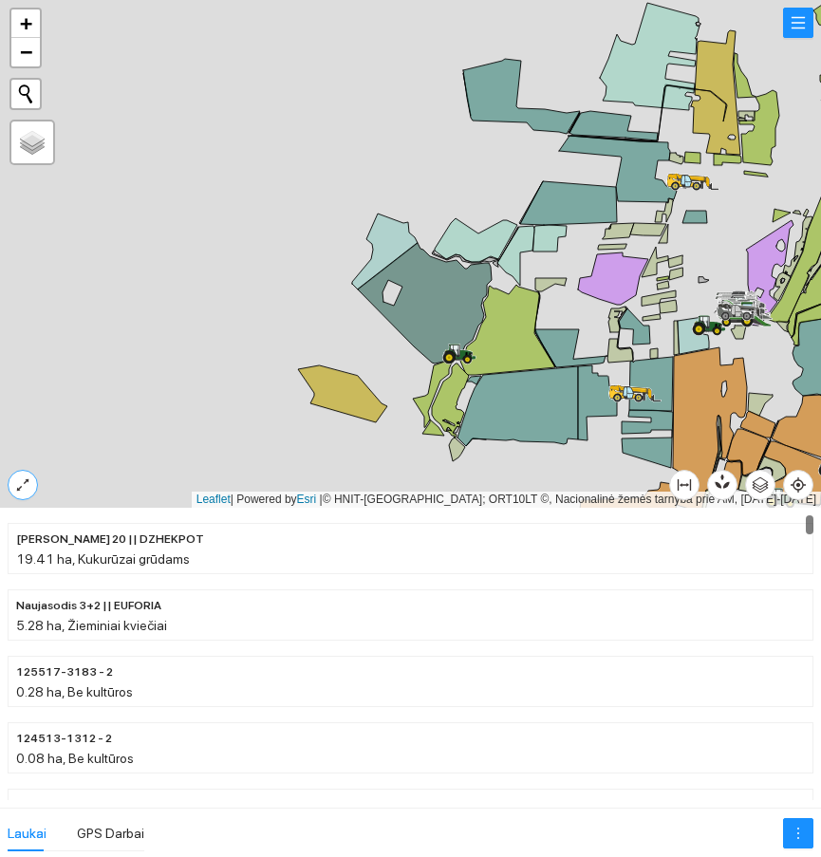
click at [31, 488] on span "expand-alt" at bounding box center [23, 485] width 28 height 15
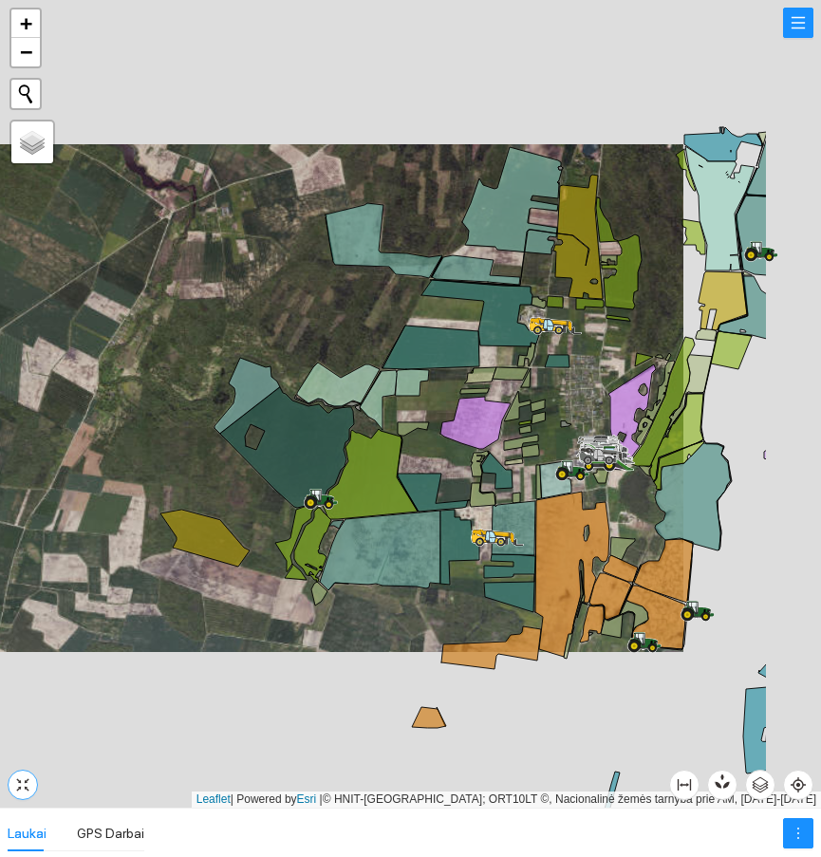
drag, startPoint x: 746, startPoint y: 252, endPoint x: 578, endPoint y: 237, distance: 168.6
click at [578, 237] on div at bounding box center [410, 404] width 821 height 808
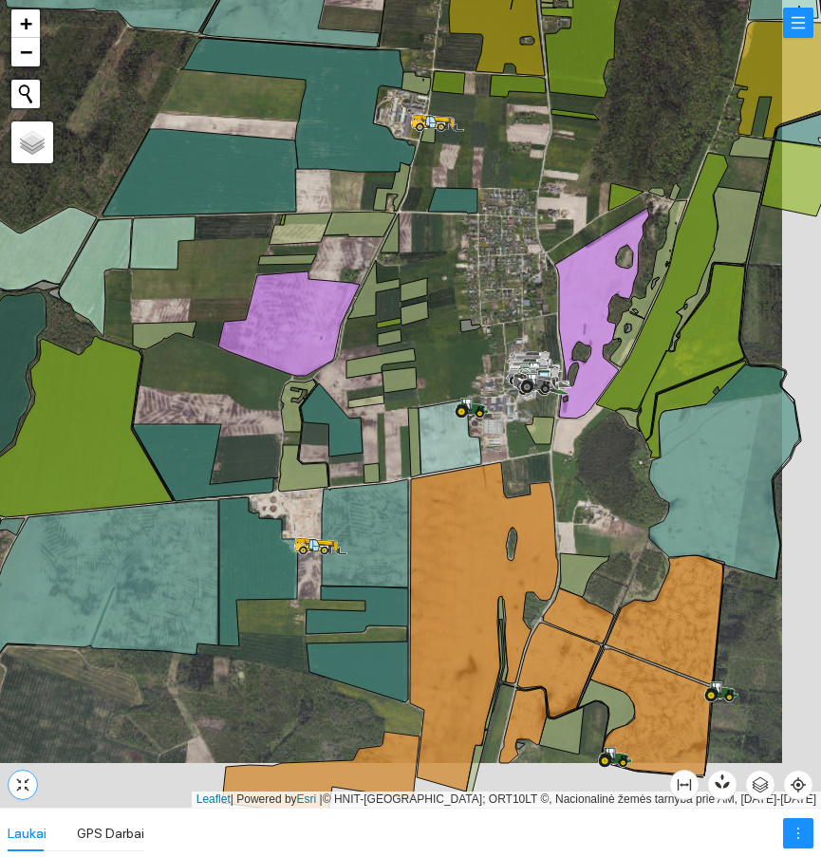
drag, startPoint x: 640, startPoint y: 478, endPoint x: 582, endPoint y: 399, distance: 98.6
click at [583, 399] on div at bounding box center [410, 404] width 821 height 808
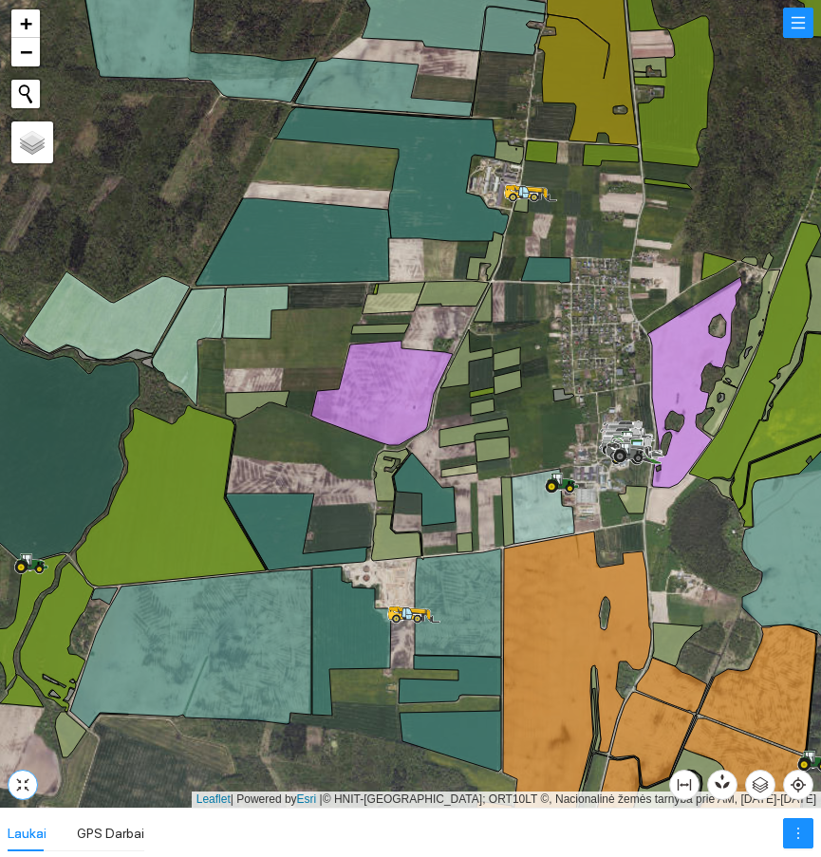
click at [24, 790] on icon "fullscreen-exit" at bounding box center [22, 785] width 15 height 15
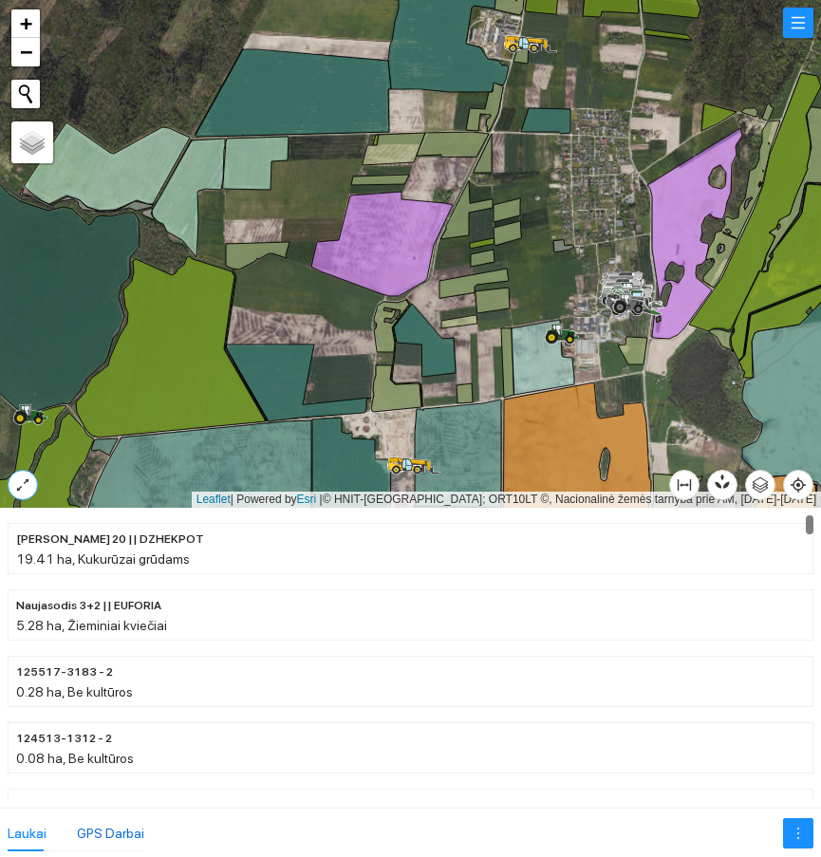
click at [104, 823] on div "GPS Darbai" at bounding box center [110, 833] width 67 height 21
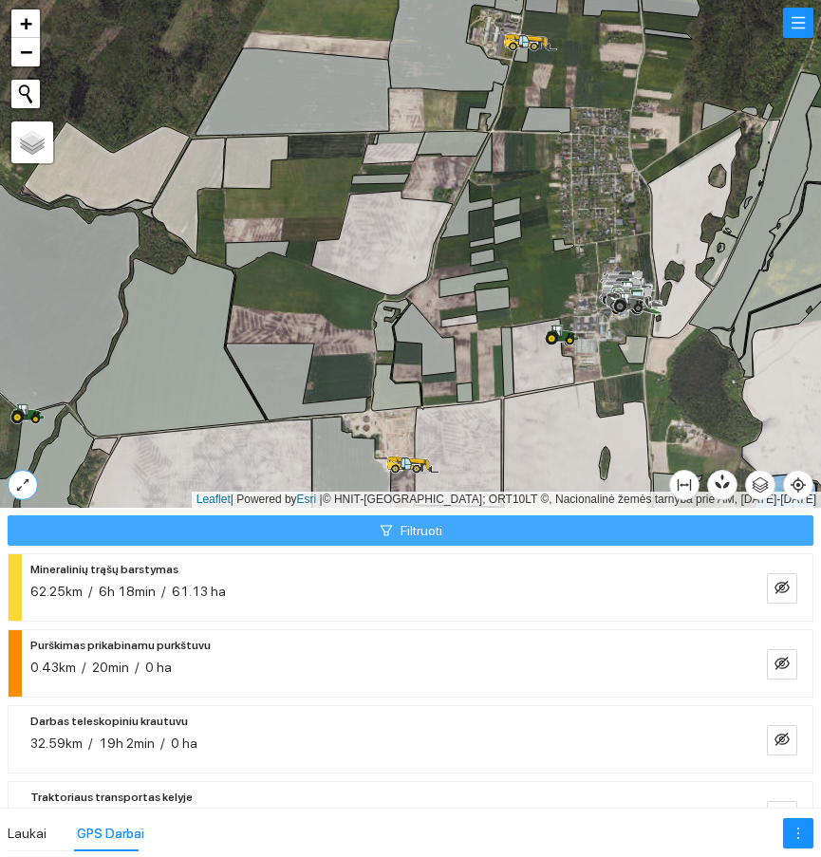
click at [352, 535] on button "Filtruoti" at bounding box center [411, 531] width 806 height 30
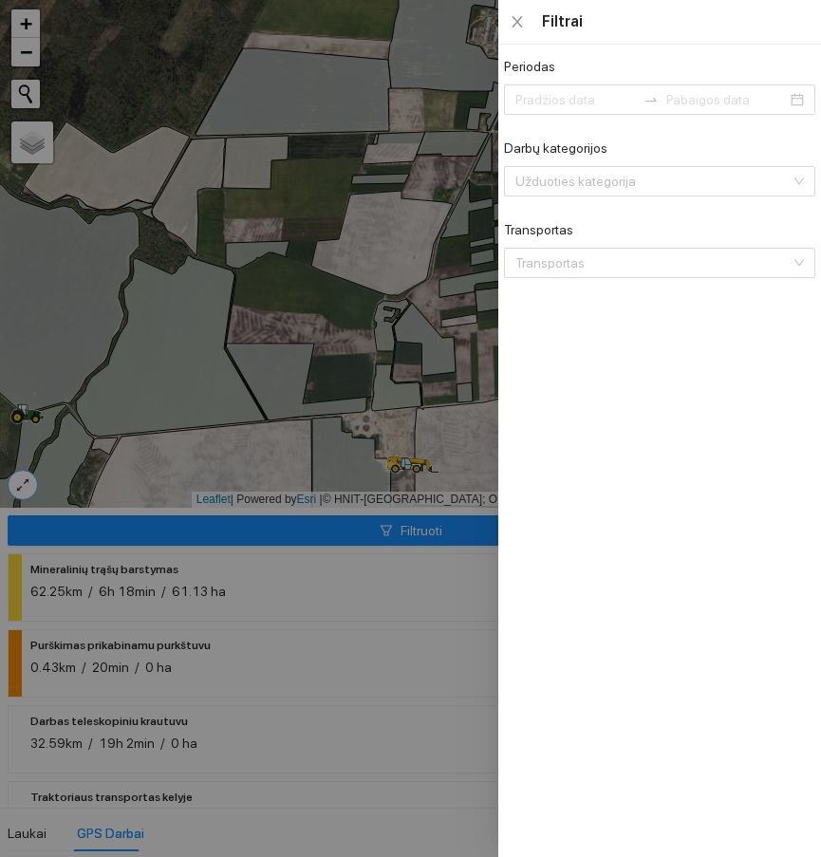
click at [548, 116] on form "Periodas Darbų kategorijos Užduoties kategorija Transportas Transportas" at bounding box center [659, 167] width 311 height 222
click at [551, 103] on input "Periodas" at bounding box center [576, 99] width 121 height 21
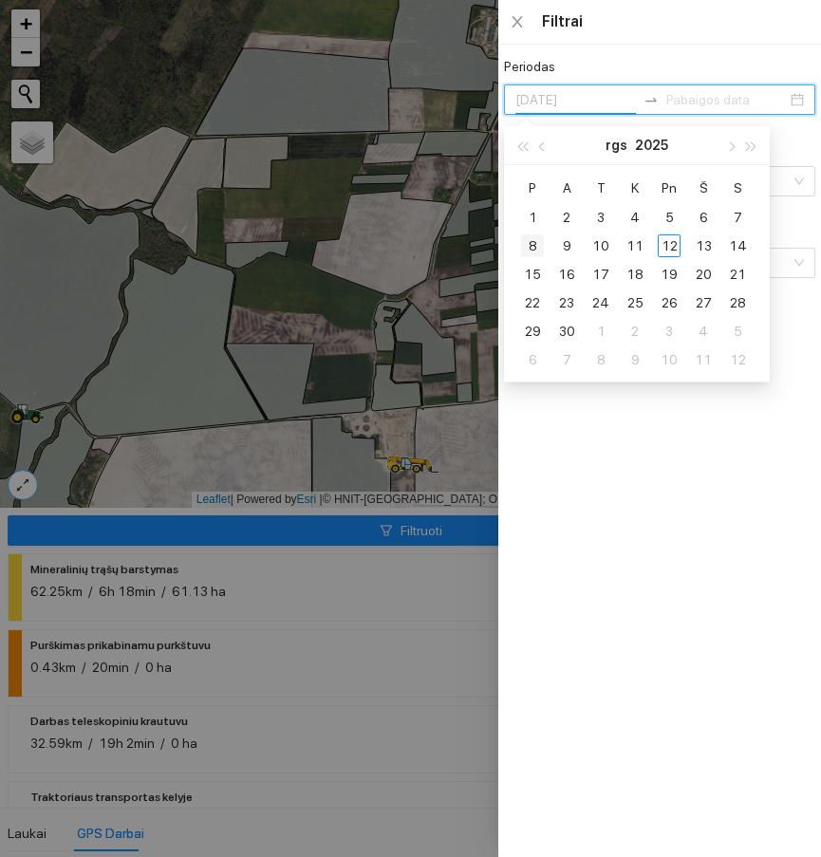
type input "2025-09-08"
click at [529, 244] on div "8" at bounding box center [532, 246] width 23 height 23
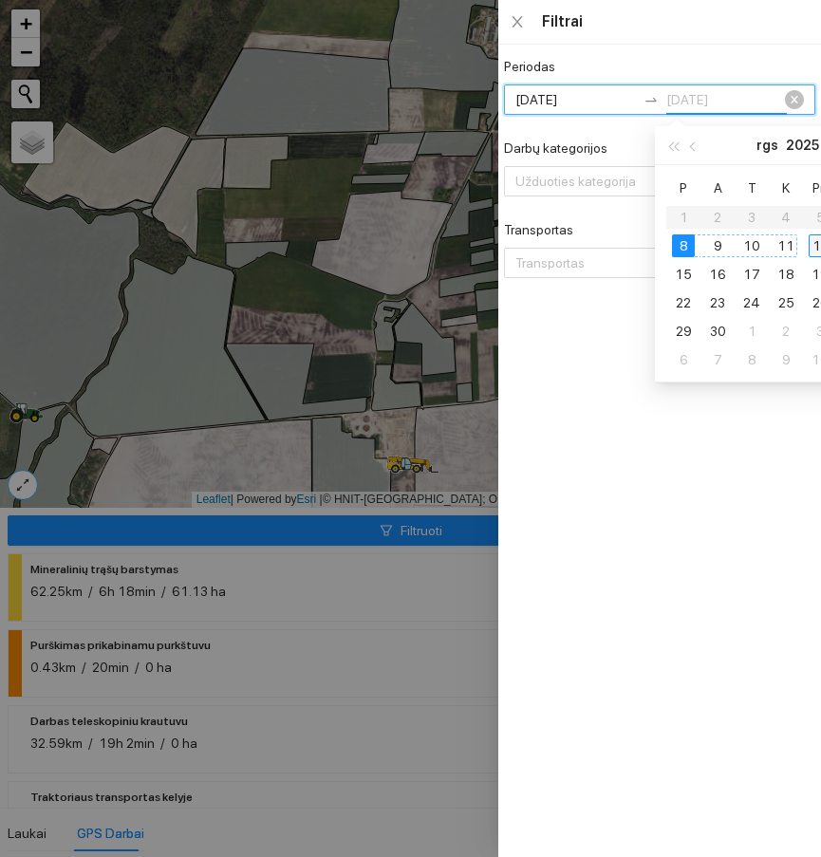
type input "2025-09-12"
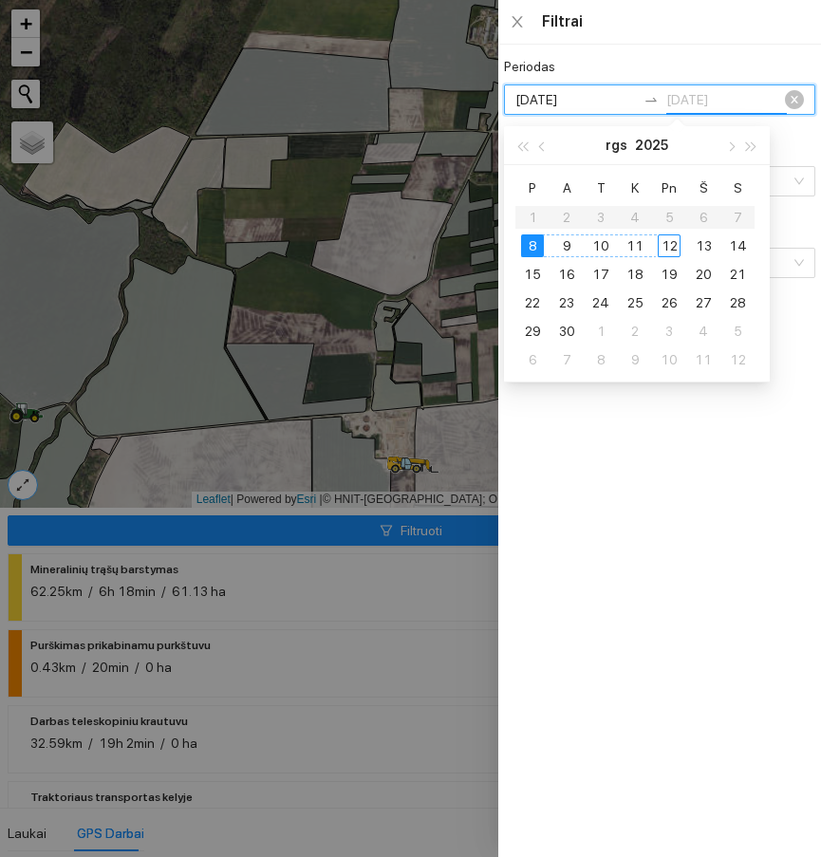
click at [683, 248] on td "12" at bounding box center [669, 246] width 34 height 28
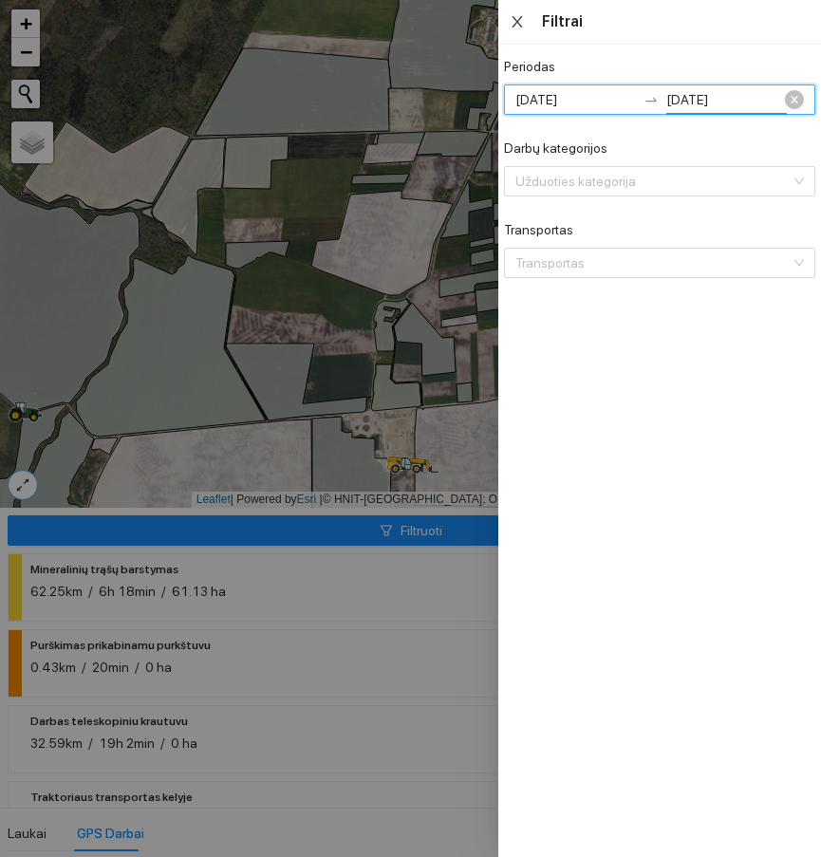
click at [515, 28] on icon "close" at bounding box center [517, 21] width 15 height 15
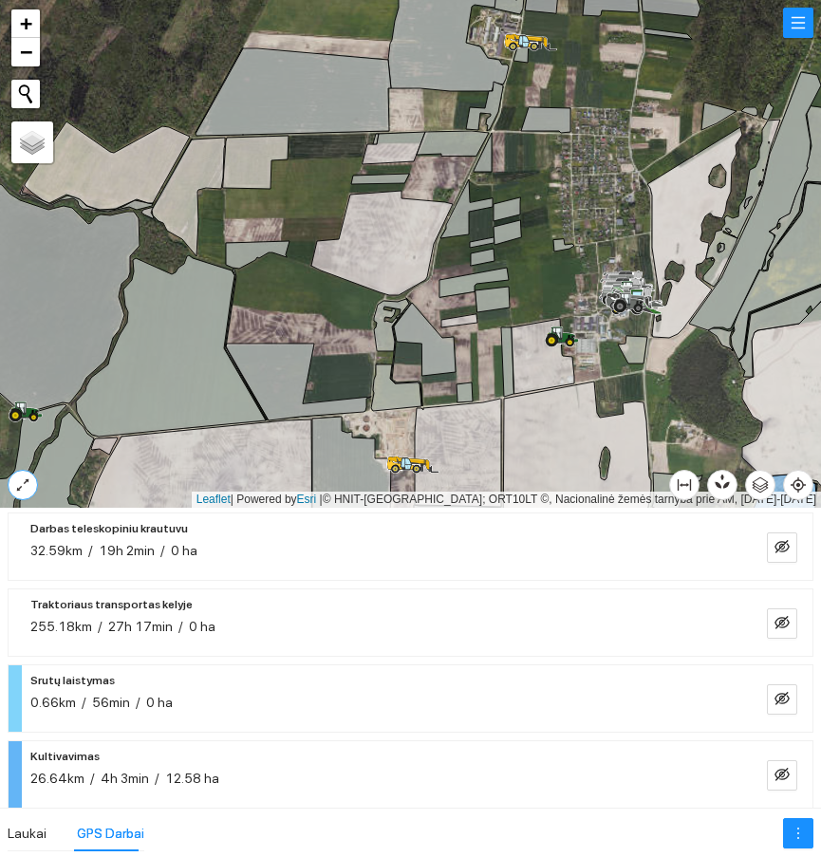
scroll to position [209, 0]
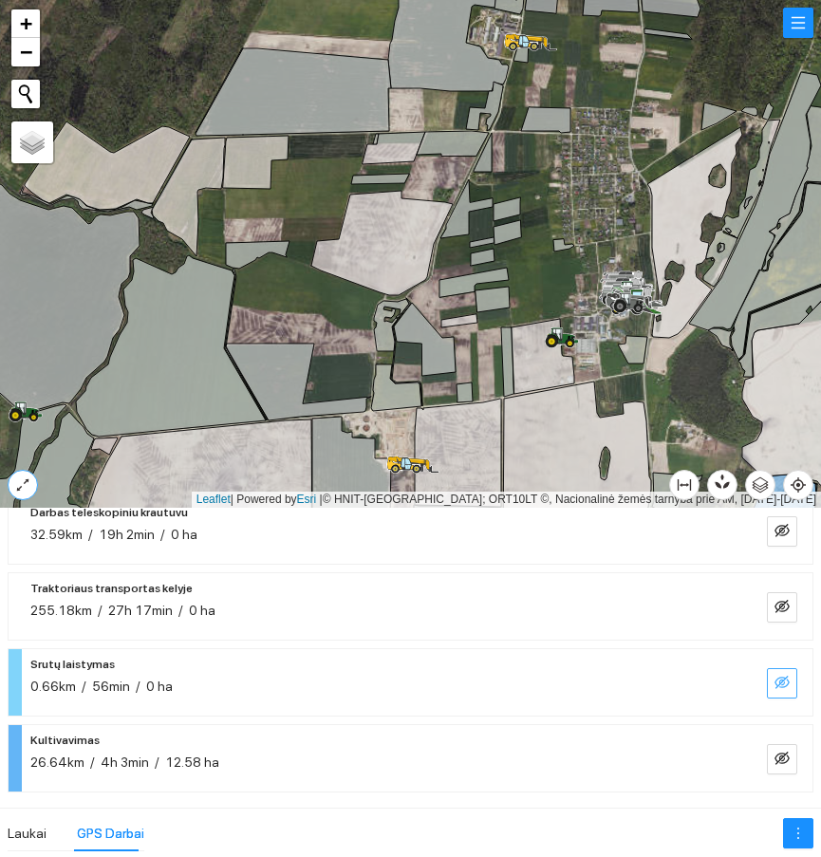
click at [775, 683] on icon "eye-invisible" at bounding box center [782, 682] width 15 height 15
click at [776, 688] on button "button" at bounding box center [782, 683] width 30 height 30
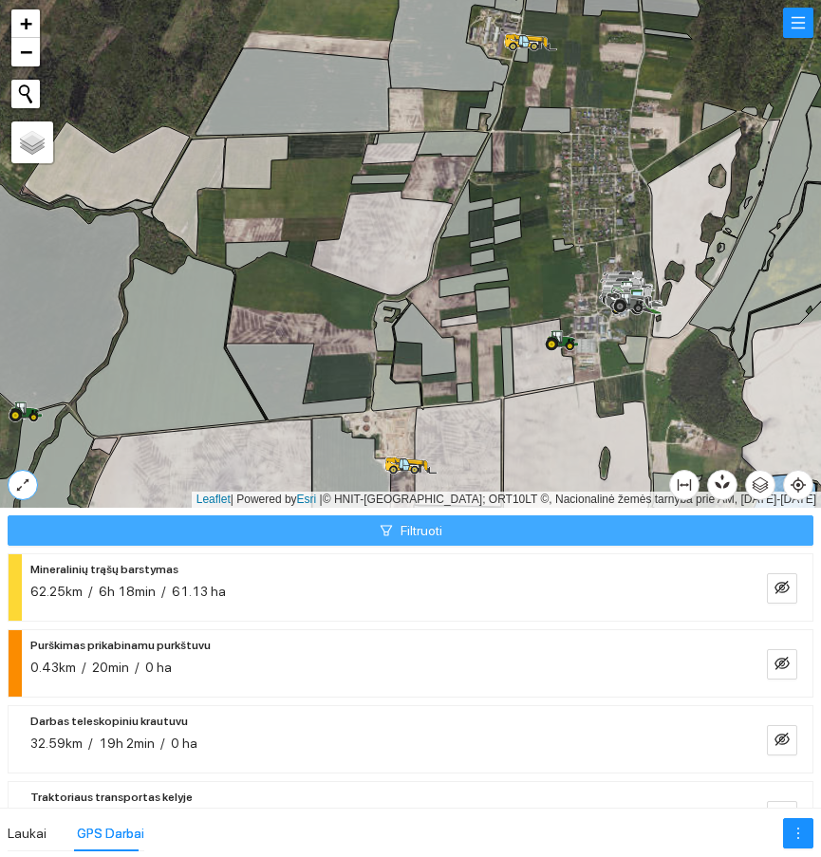
click at [437, 530] on button "Filtruoti" at bounding box center [411, 531] width 806 height 30
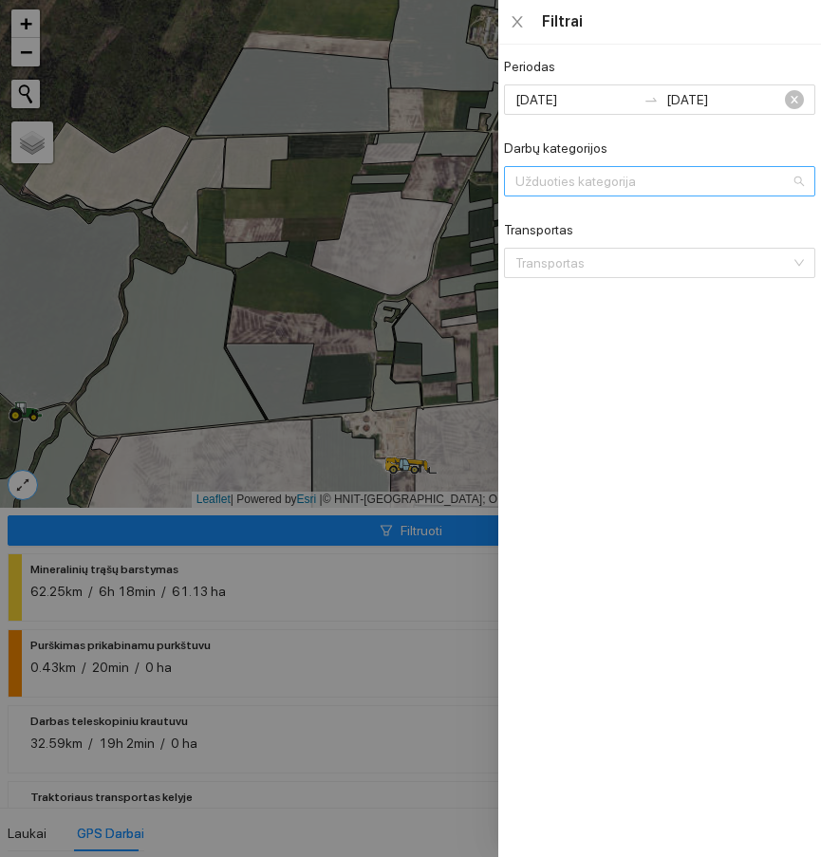
click at [663, 187] on input "Darbų kategorijos" at bounding box center [653, 181] width 275 height 28
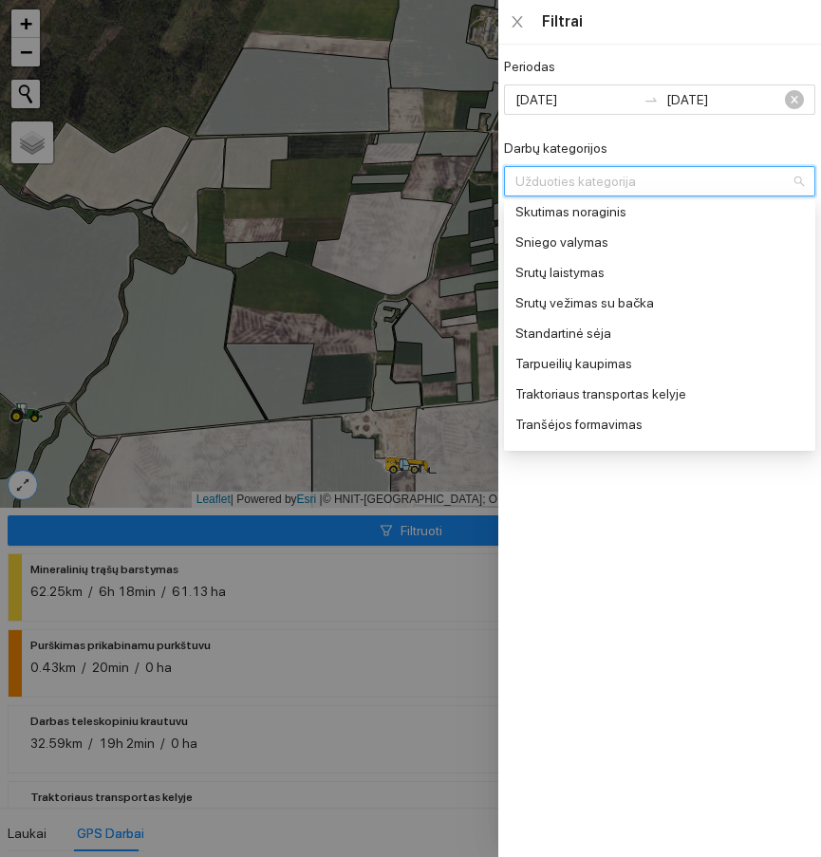
scroll to position [854, 0]
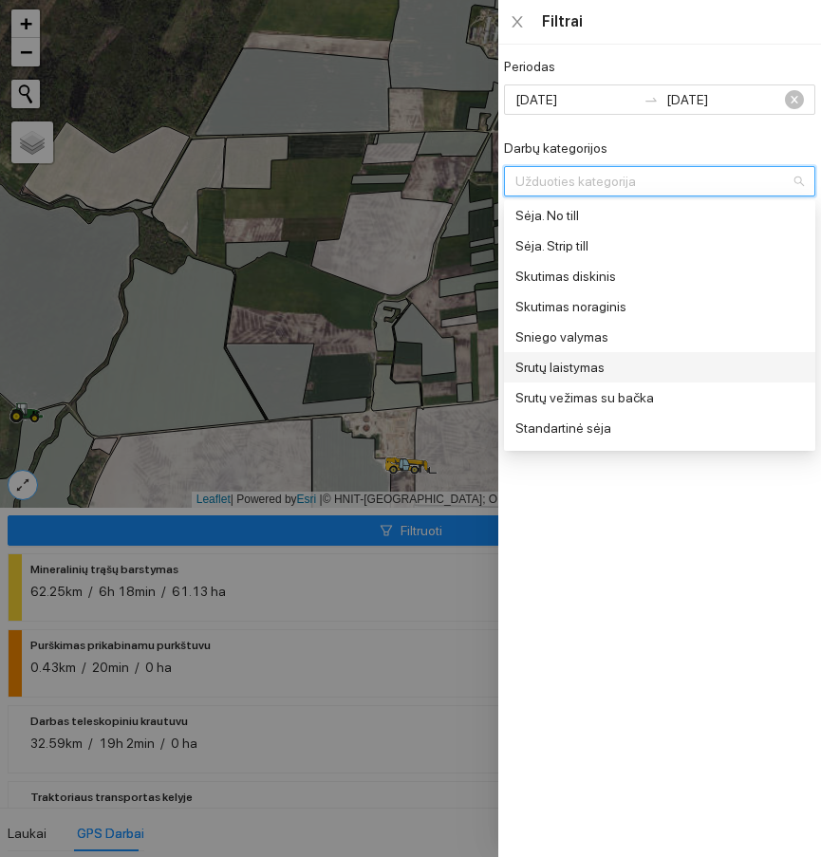
click at [554, 369] on div "Srutų laistymas" at bounding box center [658, 367] width 285 height 21
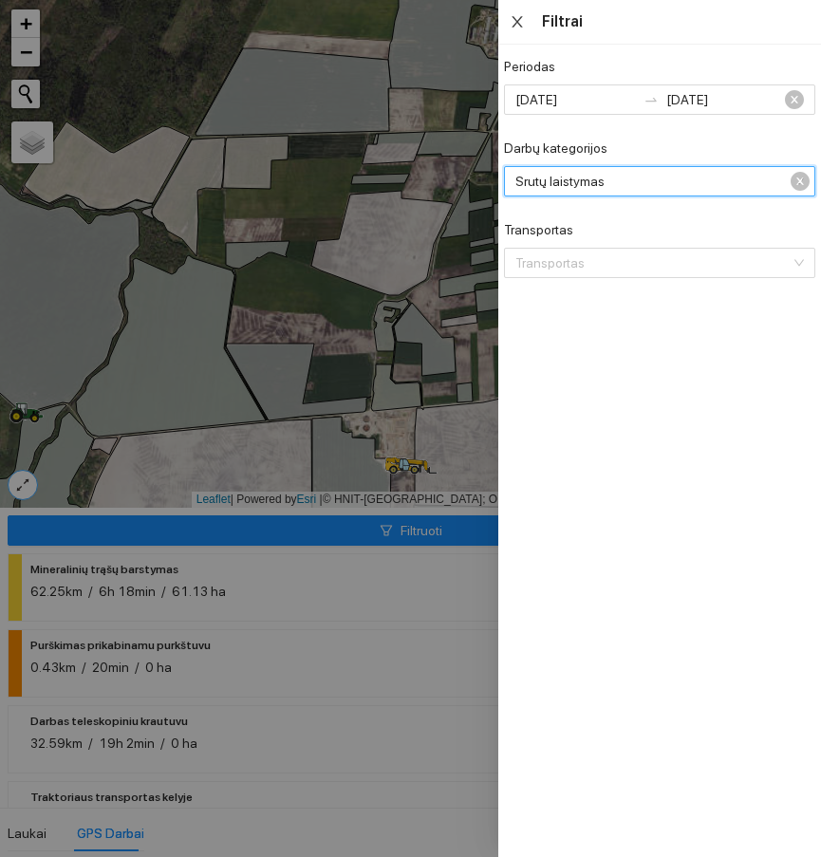
click at [567, 25] on div "Filtrai" at bounding box center [678, 21] width 273 height 21
click at [522, 25] on icon "close" at bounding box center [517, 21] width 15 height 15
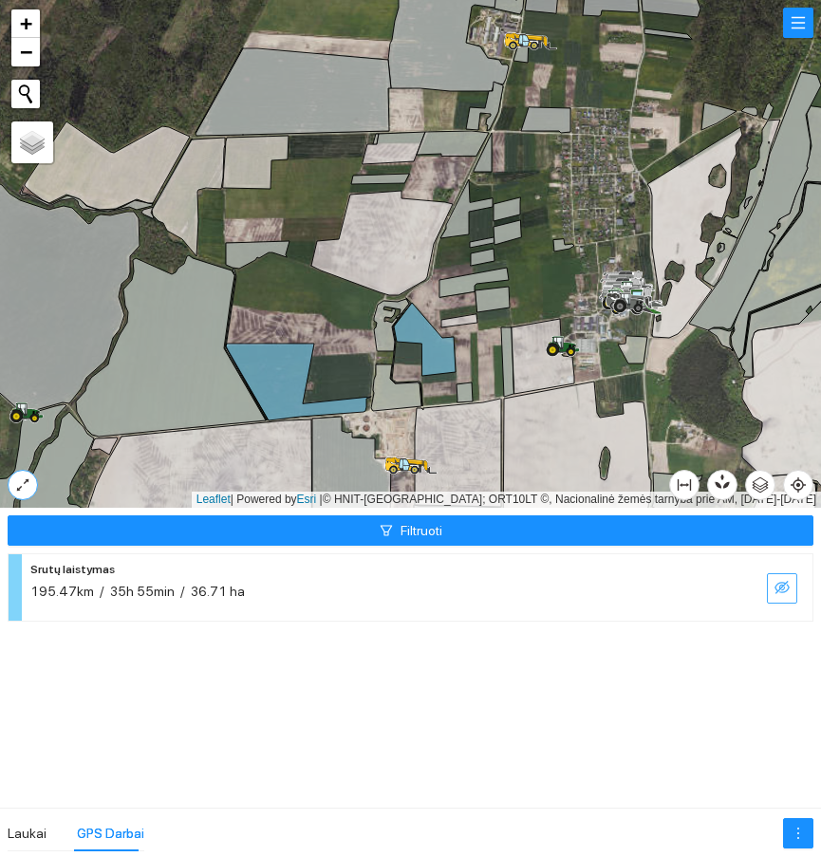
click at [793, 589] on button "button" at bounding box center [782, 588] width 30 height 30
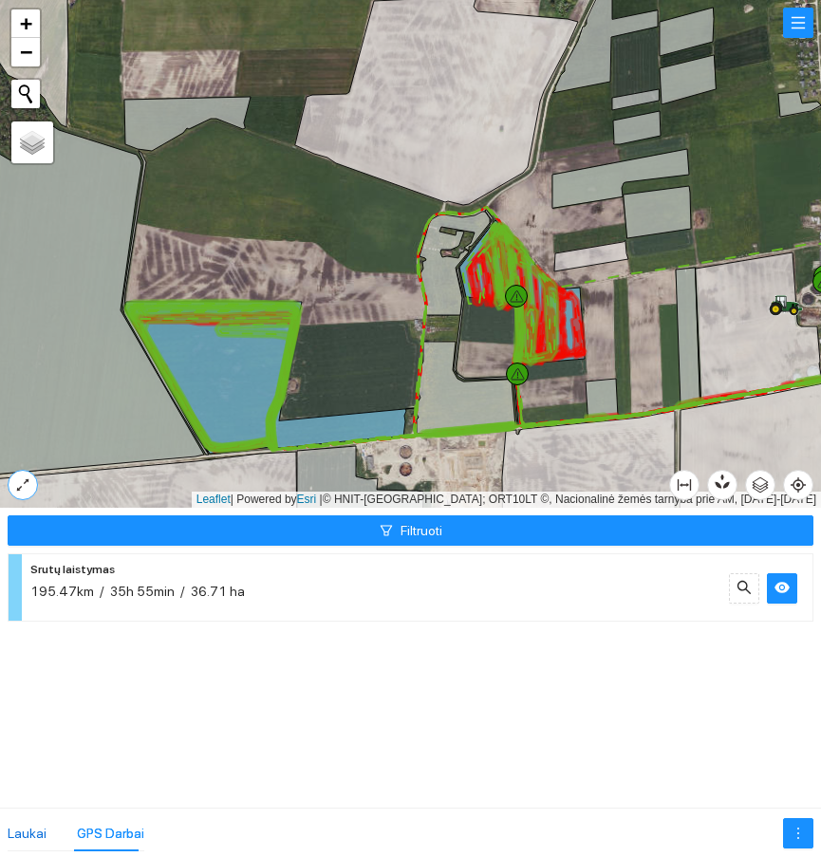
click at [25, 838] on div "Laukai" at bounding box center [27, 833] width 39 height 21
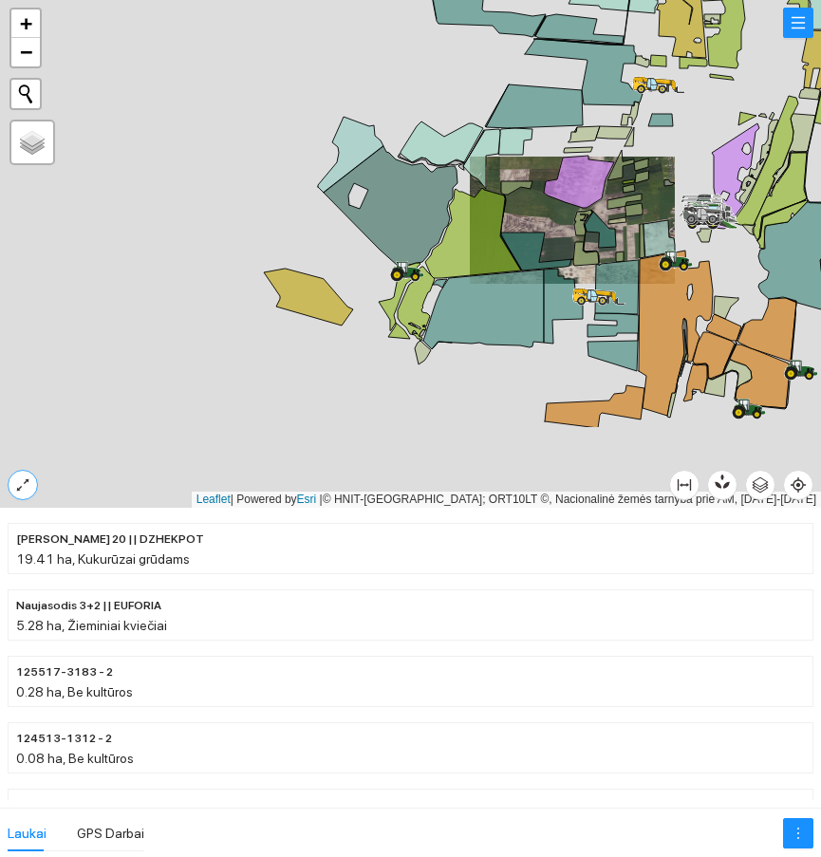
drag, startPoint x: 562, startPoint y: 265, endPoint x: 528, endPoint y: 199, distance: 73.9
click at [530, 199] on div at bounding box center [410, 254] width 821 height 508
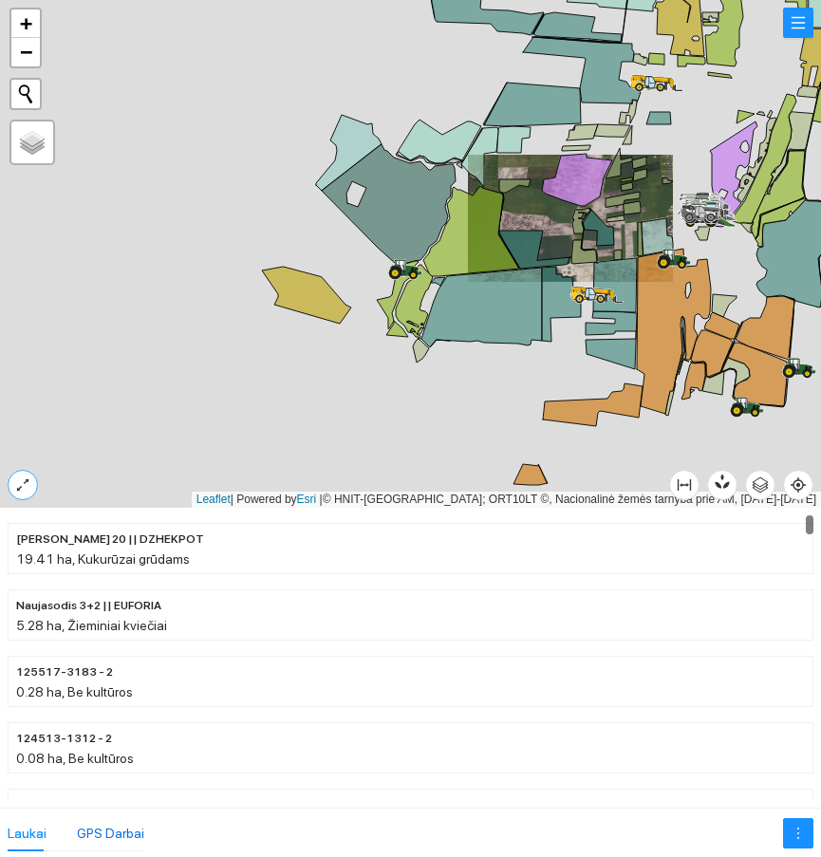
click at [107, 834] on div "GPS Darbai" at bounding box center [110, 833] width 67 height 21
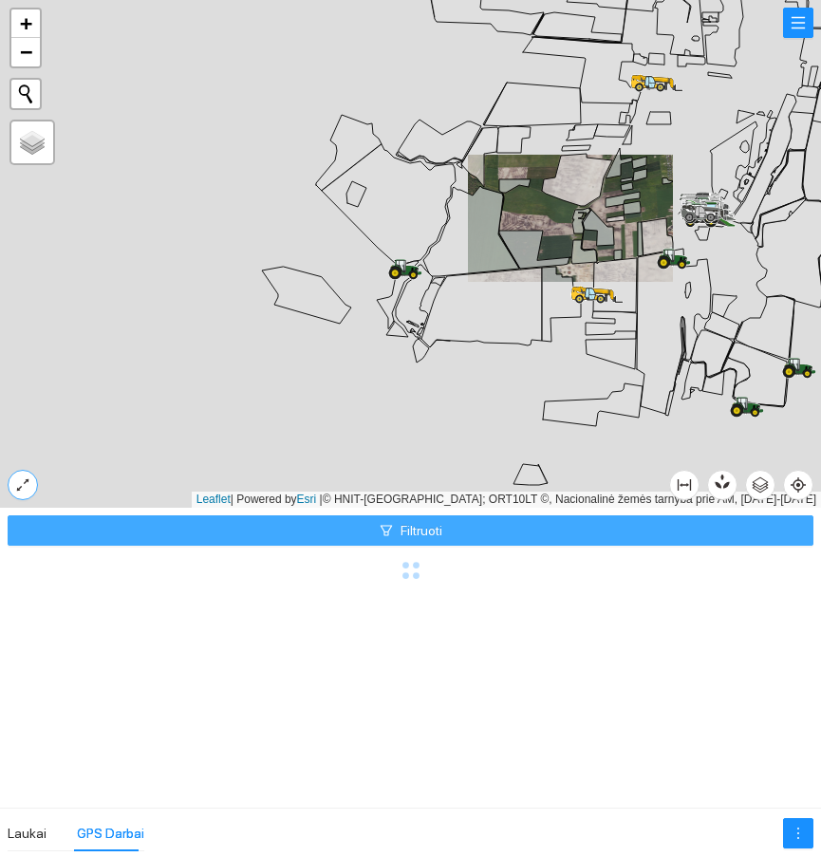
click at [524, 526] on button "Filtruoti" at bounding box center [411, 531] width 806 height 30
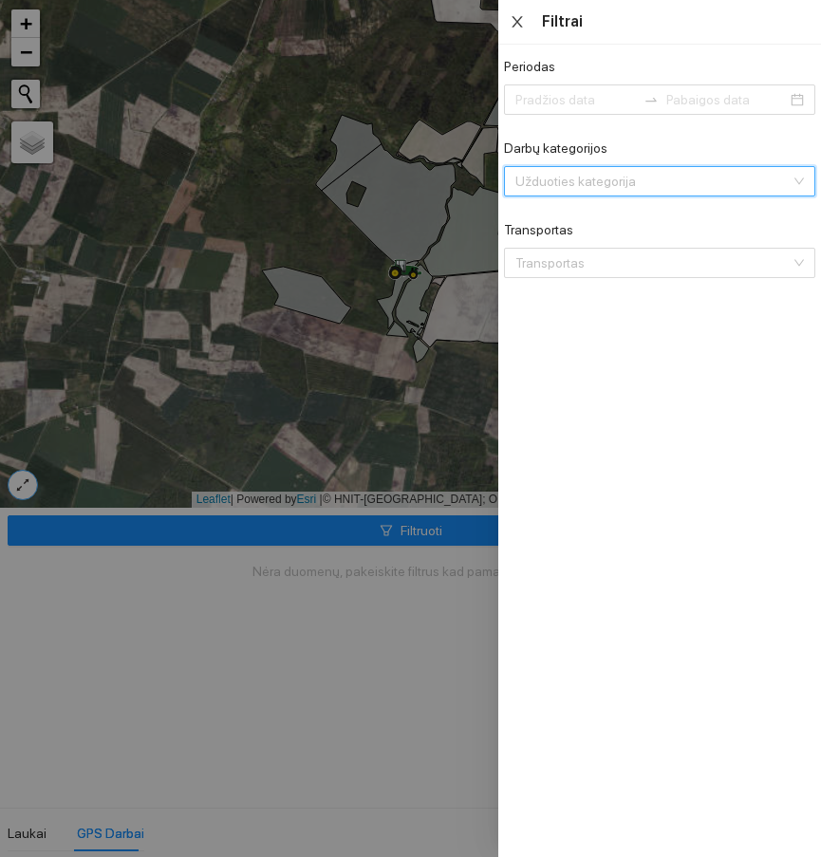
click at [514, 19] on icon "close" at bounding box center [517, 21] width 15 height 15
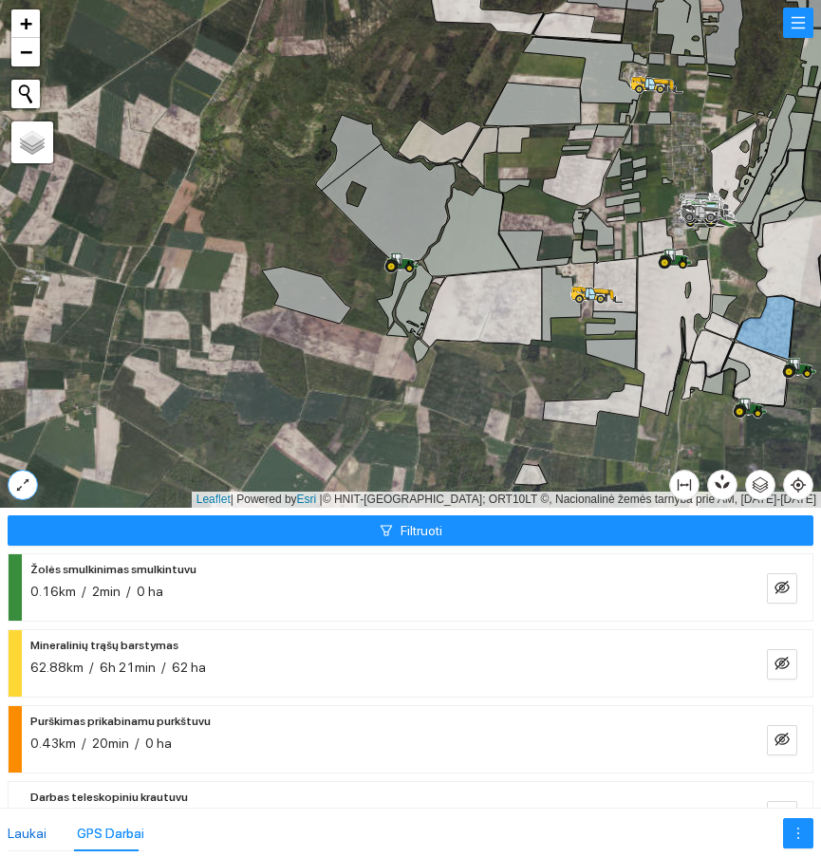
click at [30, 839] on div "Laukai" at bounding box center [27, 833] width 39 height 21
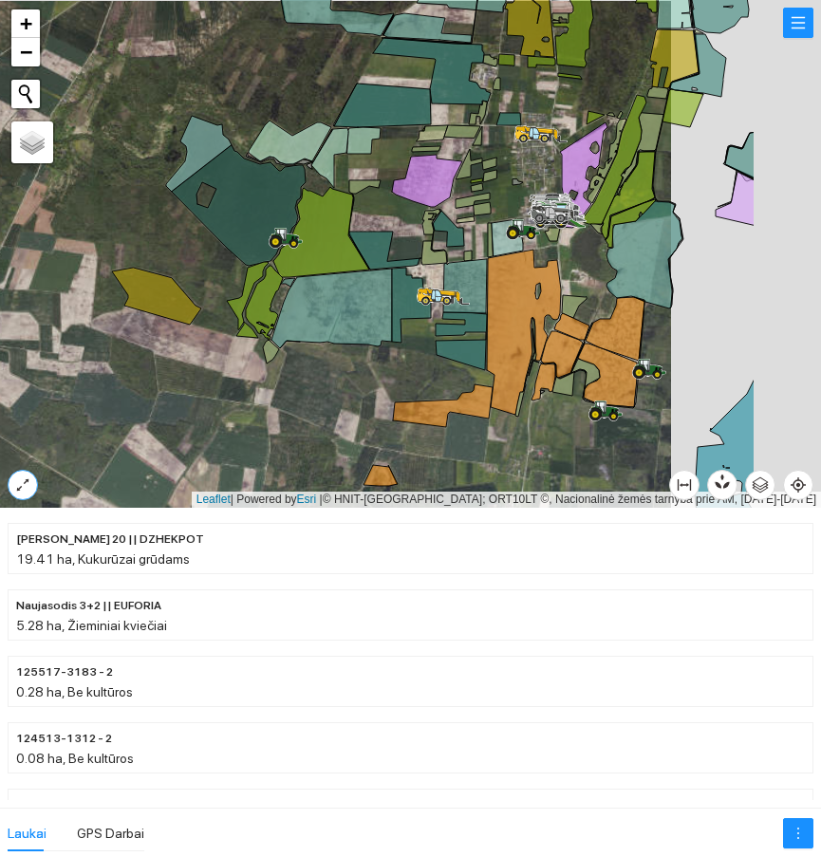
drag, startPoint x: 536, startPoint y: 328, endPoint x: 343, endPoint y: 328, distance: 193.7
click at [343, 328] on div at bounding box center [410, 254] width 821 height 508
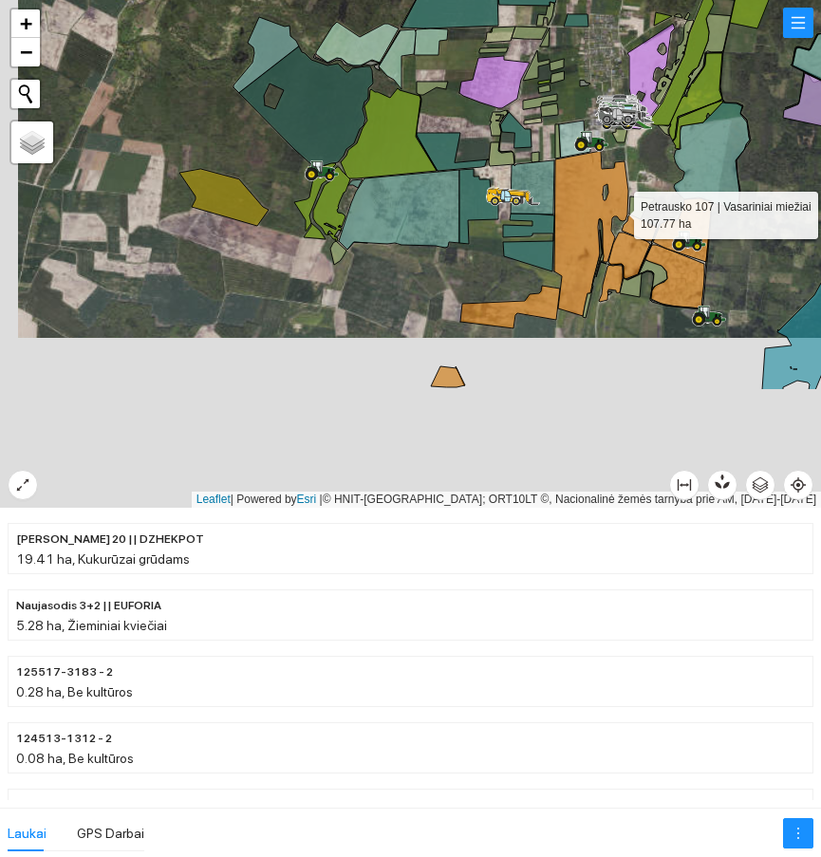
drag, startPoint x: 600, startPoint y: 383, endPoint x: 618, endPoint y: 213, distance: 170.9
click at [618, 213] on icon at bounding box center [591, 233] width 74 height 165
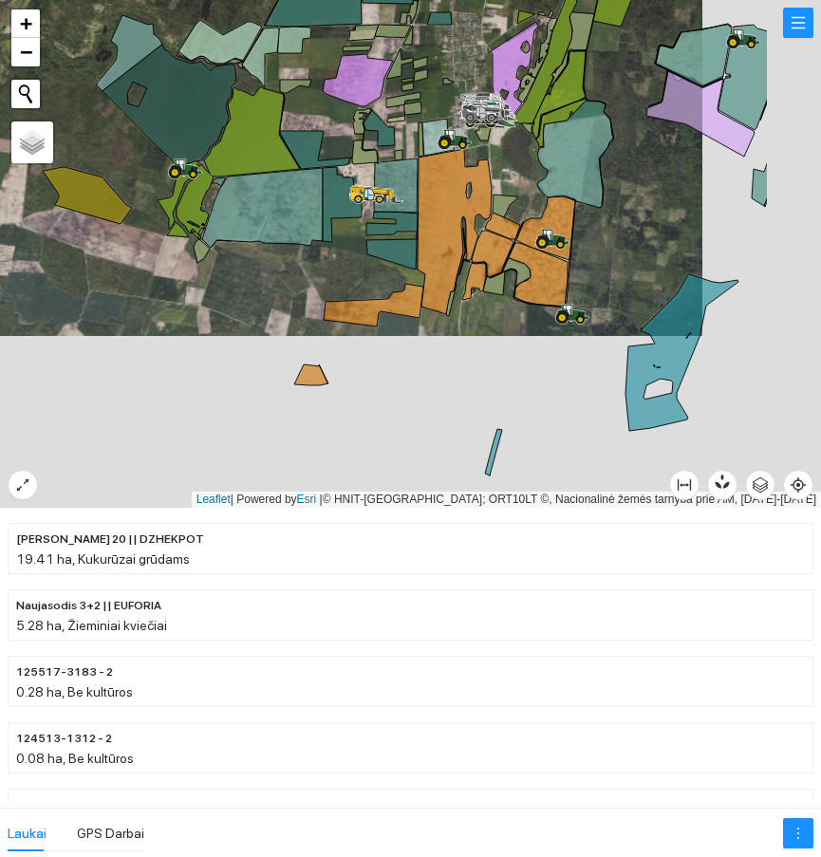
drag, startPoint x: 657, startPoint y: 348, endPoint x: 520, endPoint y: 347, distance: 136.7
click at [520, 347] on div at bounding box center [410, 254] width 821 height 508
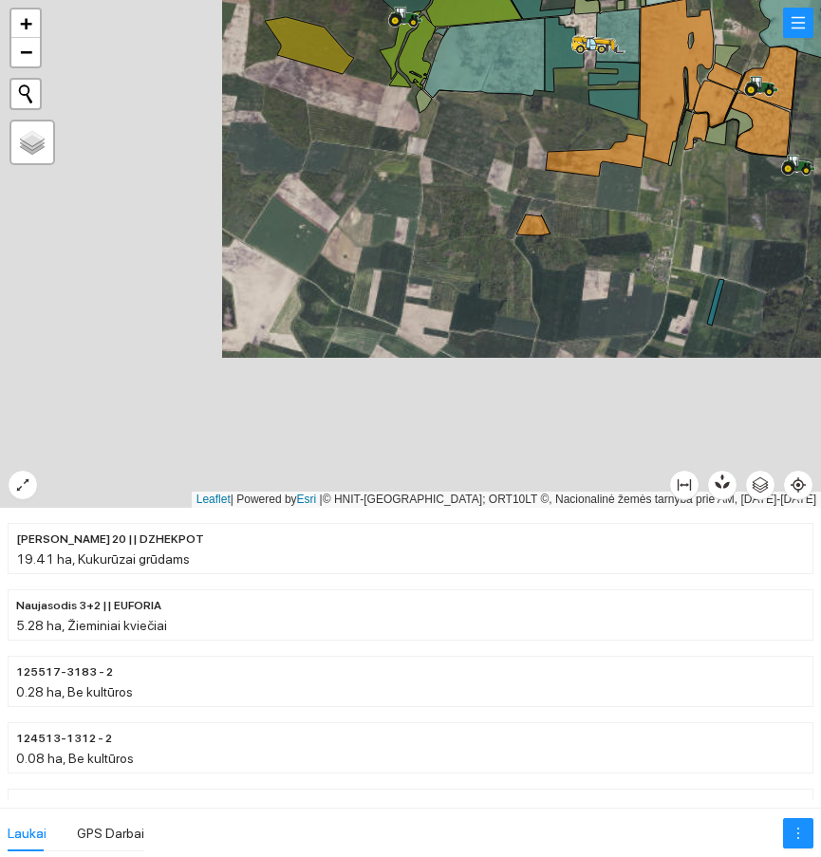
drag, startPoint x: 463, startPoint y: 326, endPoint x: 974, endPoint y: -50, distance: 634.2
click at [820, 0] on html at bounding box center [410, 428] width 821 height 857
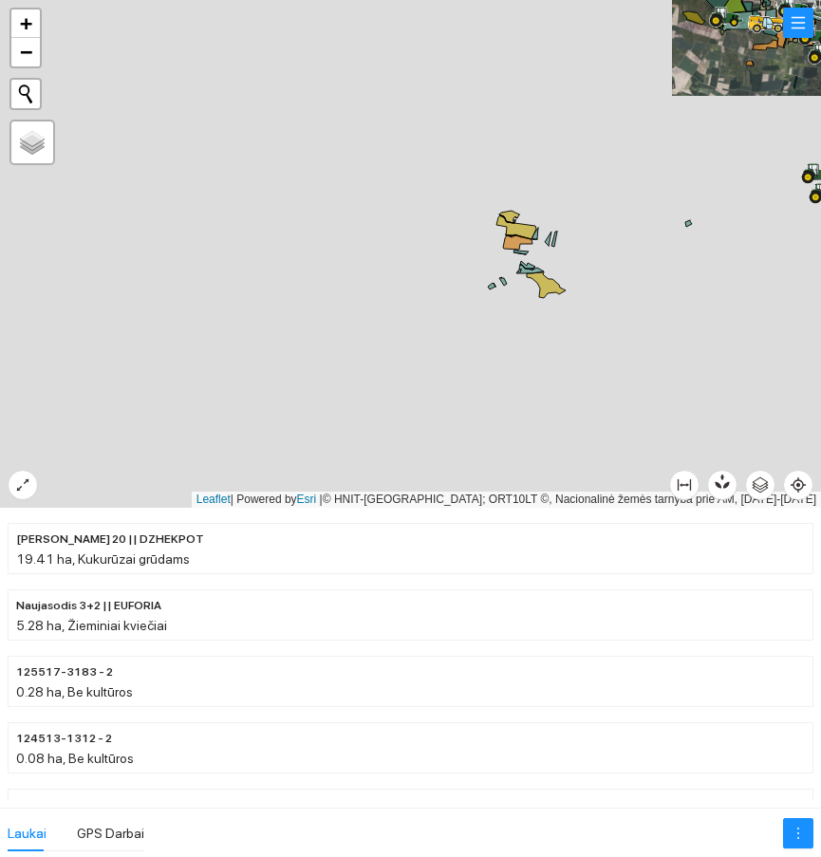
drag, startPoint x: 585, startPoint y: 353, endPoint x: 605, endPoint y: 281, distance: 74.9
click at [605, 281] on div at bounding box center [410, 254] width 821 height 508
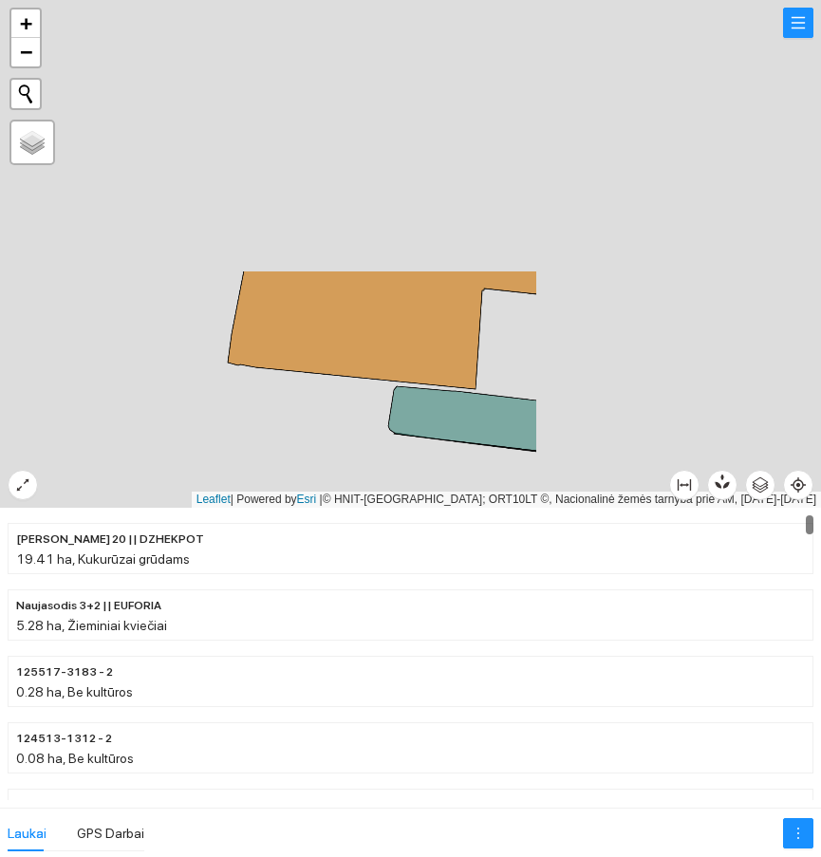
drag, startPoint x: 530, startPoint y: 213, endPoint x: 263, endPoint y: 367, distance: 308.4
click at [181, 517] on div at bounding box center [410, 428] width 821 height 857
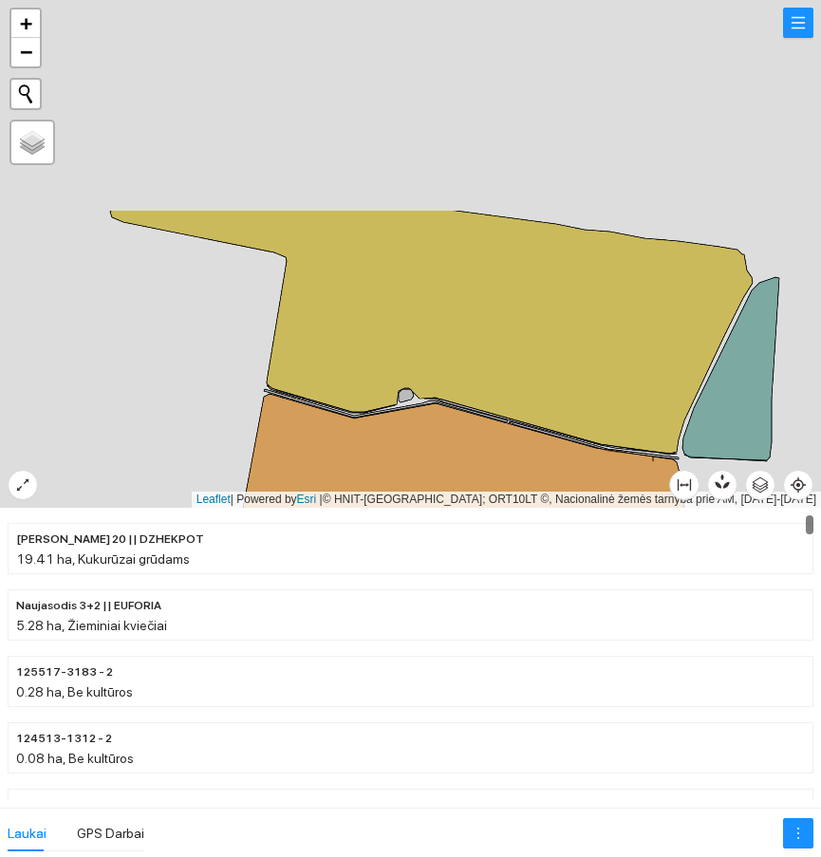
drag, startPoint x: 313, startPoint y: 277, endPoint x: 418, endPoint y: 249, distance: 108.2
click at [314, 531] on div at bounding box center [410, 428] width 821 height 857
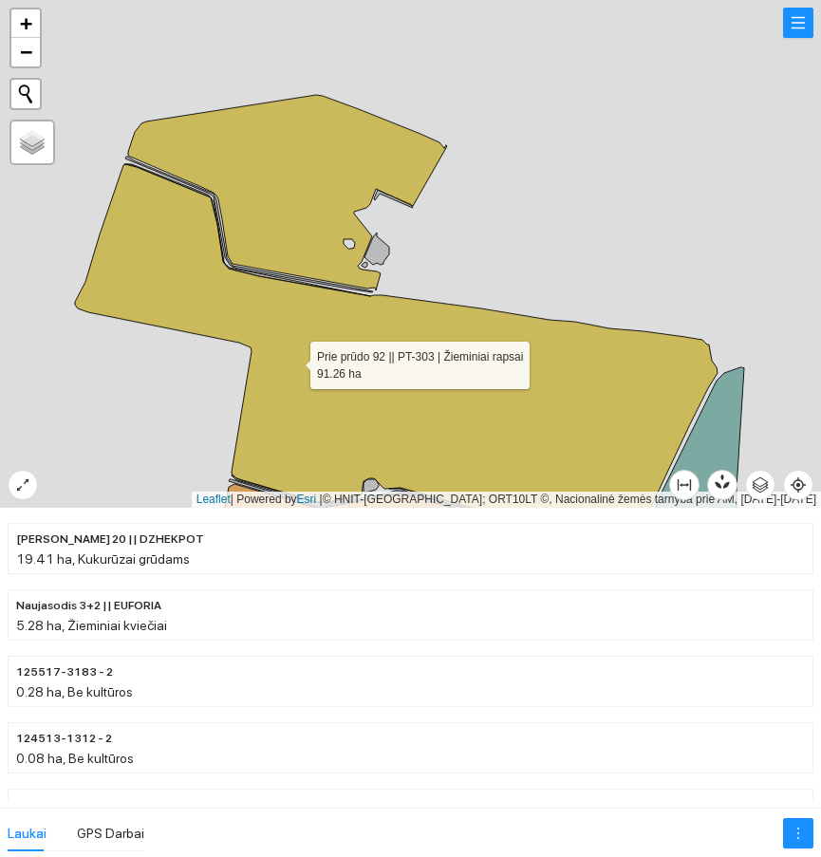
drag, startPoint x: 330, startPoint y: 255, endPoint x: 293, endPoint y: 359, distance: 109.9
click at [293, 359] on icon at bounding box center [396, 354] width 643 height 380
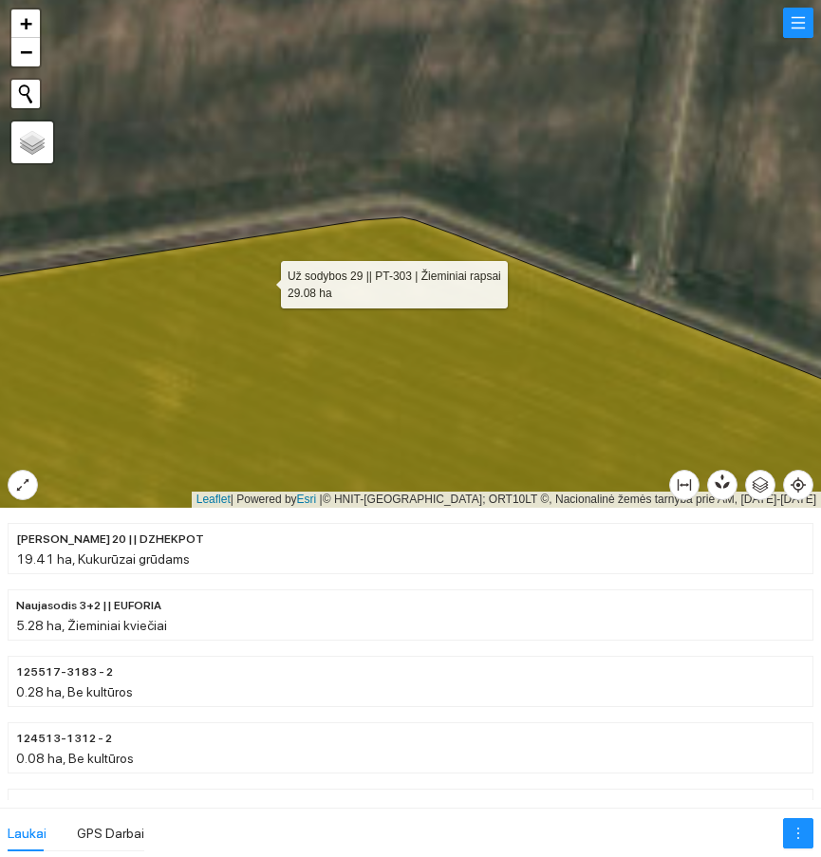
drag, startPoint x: 270, startPoint y: 262, endPoint x: 265, endPoint y: 275, distance: 14.1
click at [265, 275] on icon at bounding box center [387, 470] width 987 height 506
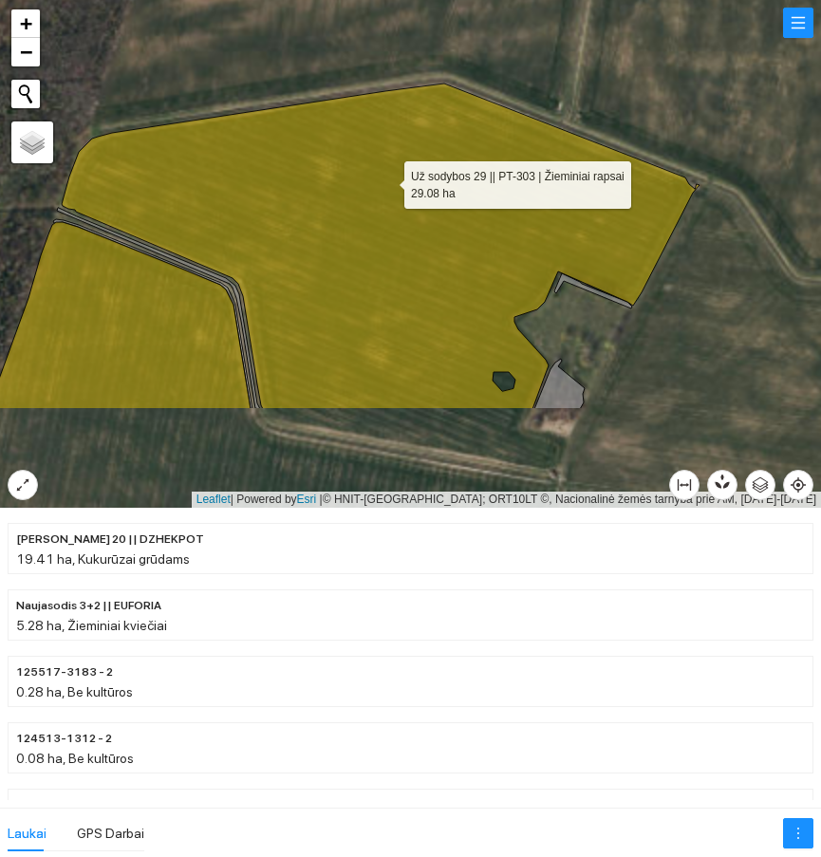
drag, startPoint x: 374, startPoint y: 232, endPoint x: 396, endPoint y: 169, distance: 66.4
click at [396, 169] on icon at bounding box center [381, 247] width 638 height 326
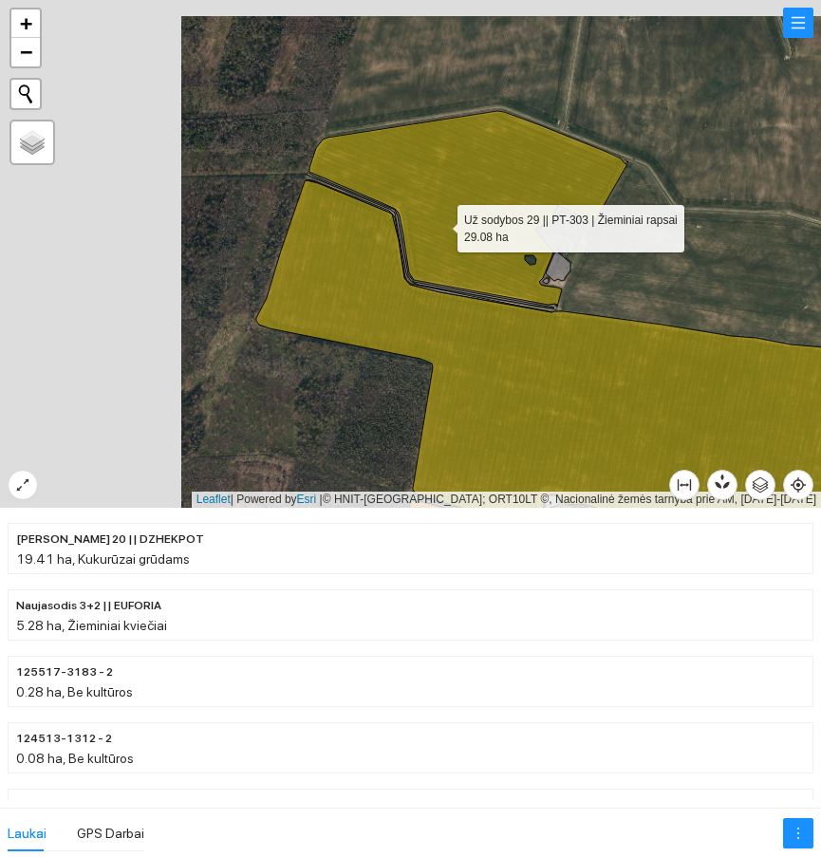
drag, startPoint x: 353, startPoint y: 236, endPoint x: 439, endPoint y: 222, distance: 86.6
click at [439, 222] on icon at bounding box center [469, 209] width 319 height 196
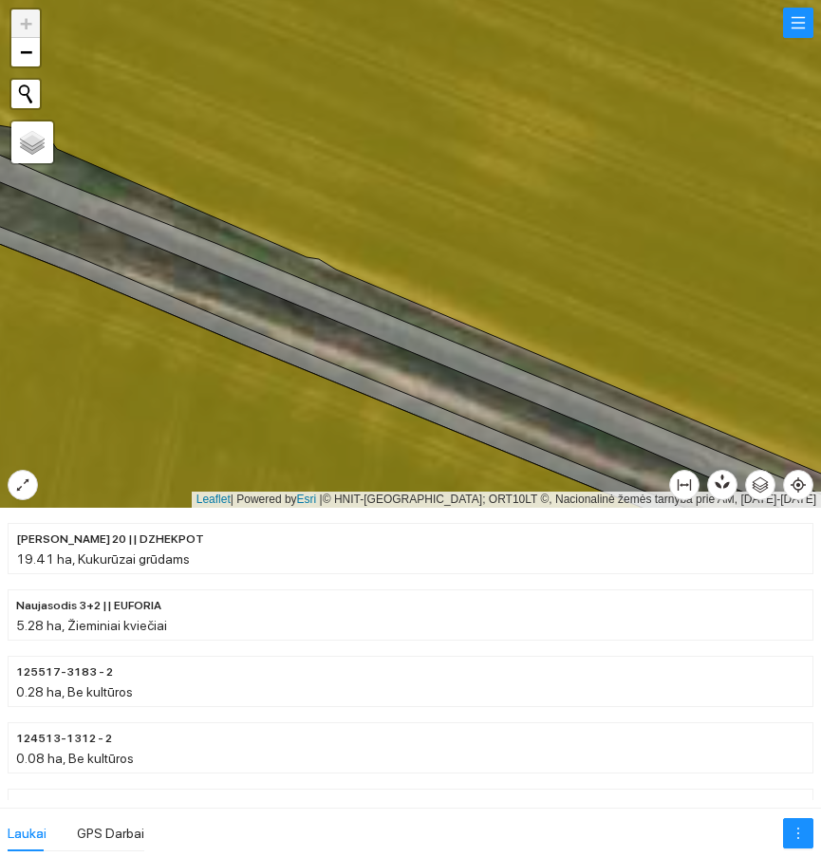
drag, startPoint x: 235, startPoint y: 181, endPoint x: 422, endPoint y: 202, distance: 188.2
click at [422, 202] on icon at bounding box center [424, 229] width 961 height 560
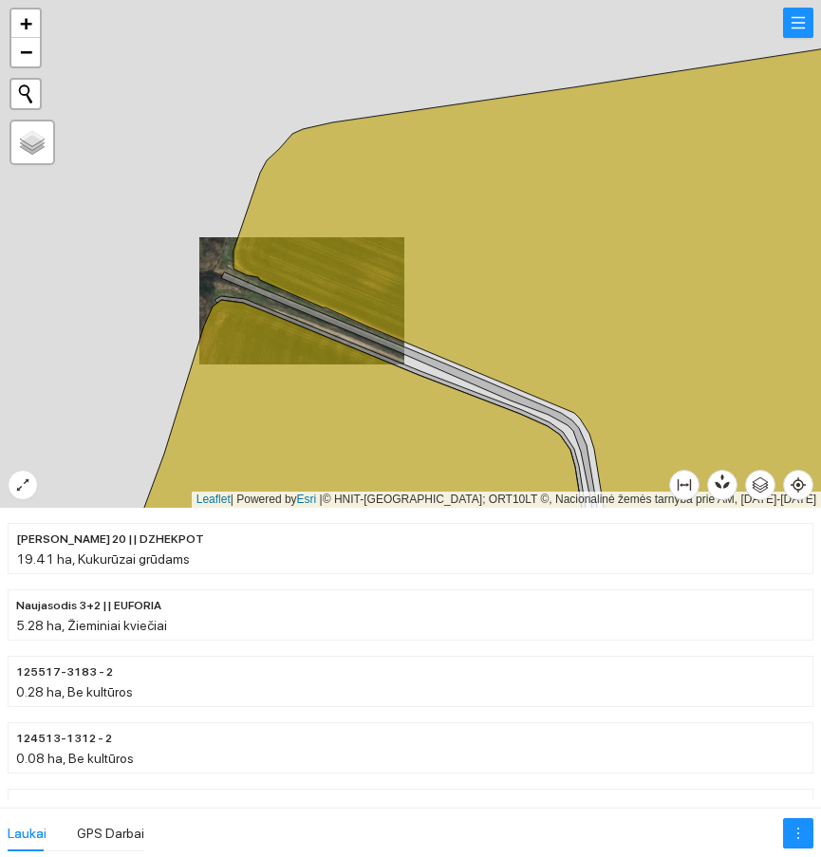
drag, startPoint x: 314, startPoint y: 191, endPoint x: 256, endPoint y: 210, distance: 60.9
click at [277, 286] on icon at bounding box center [551, 347] width 635 height 611
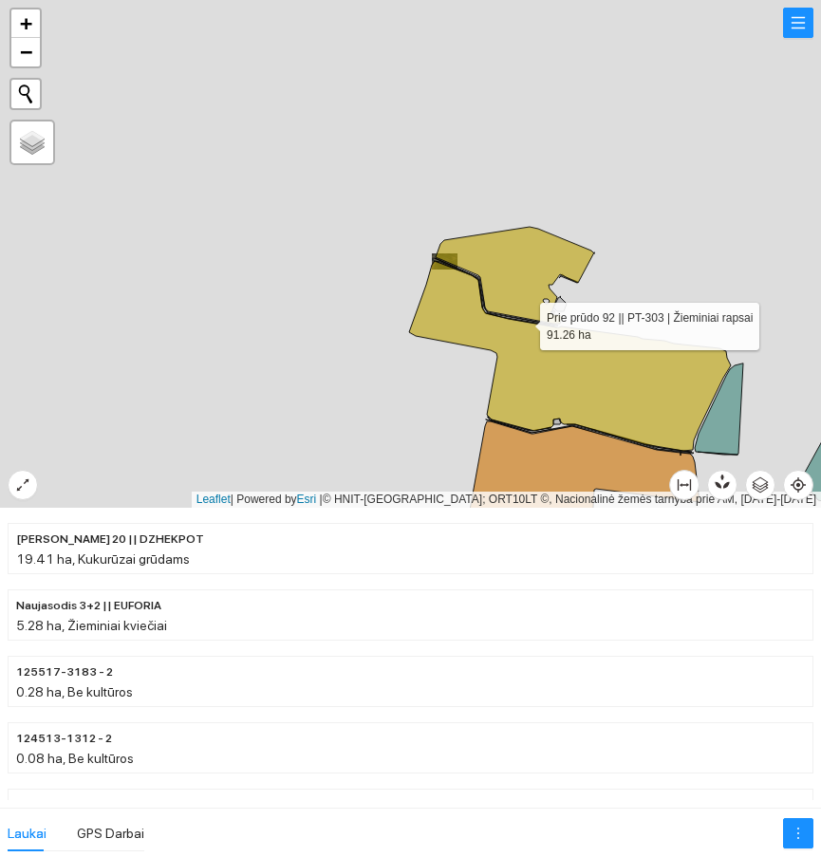
drag, startPoint x: 536, startPoint y: 328, endPoint x: 471, endPoint y: 294, distance: 73.5
click at [472, 295] on icon at bounding box center [570, 356] width 322 height 190
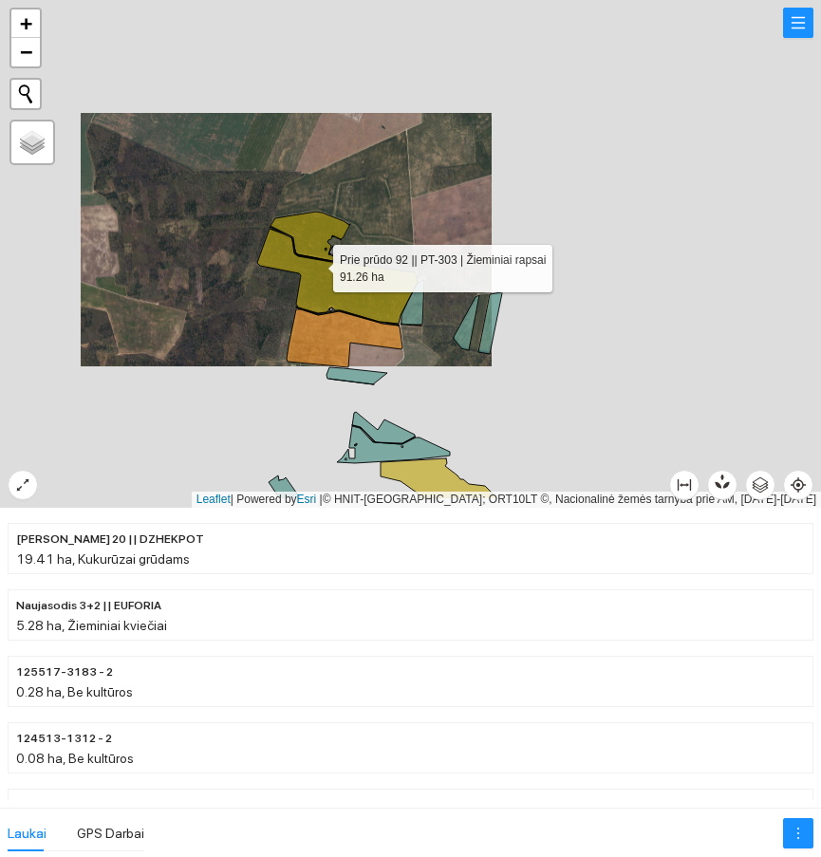
drag, startPoint x: 473, startPoint y: 322, endPoint x: 249, endPoint y: 237, distance: 239.5
click at [257, 237] on icon at bounding box center [337, 276] width 160 height 95
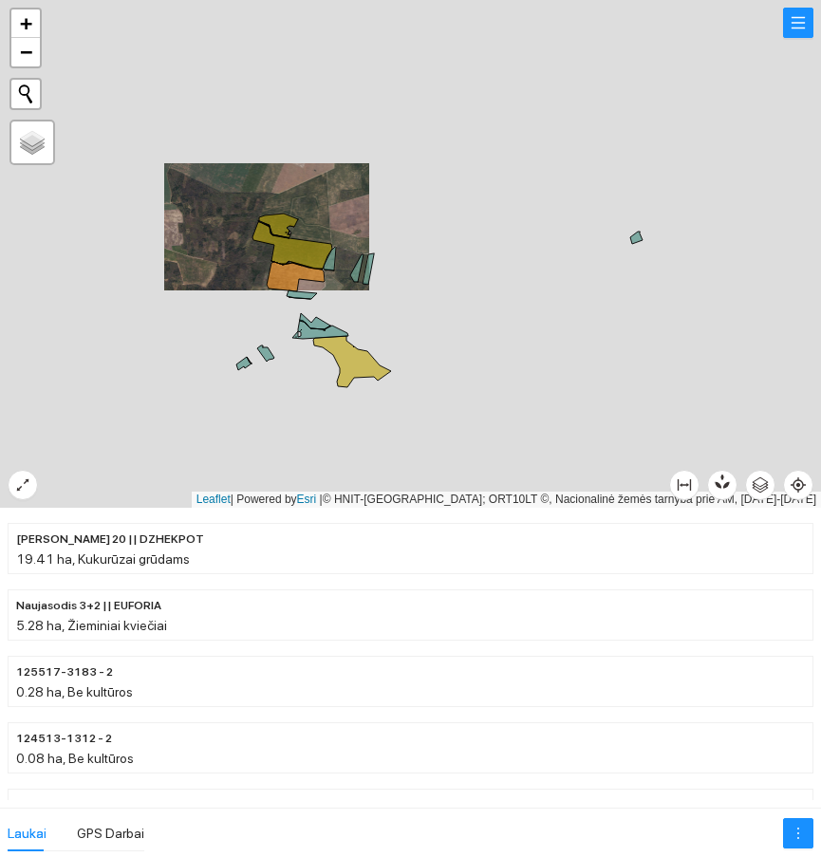
drag, startPoint x: 500, startPoint y: 320, endPoint x: 399, endPoint y: 338, distance: 103.2
click at [399, 338] on div at bounding box center [410, 254] width 821 height 508
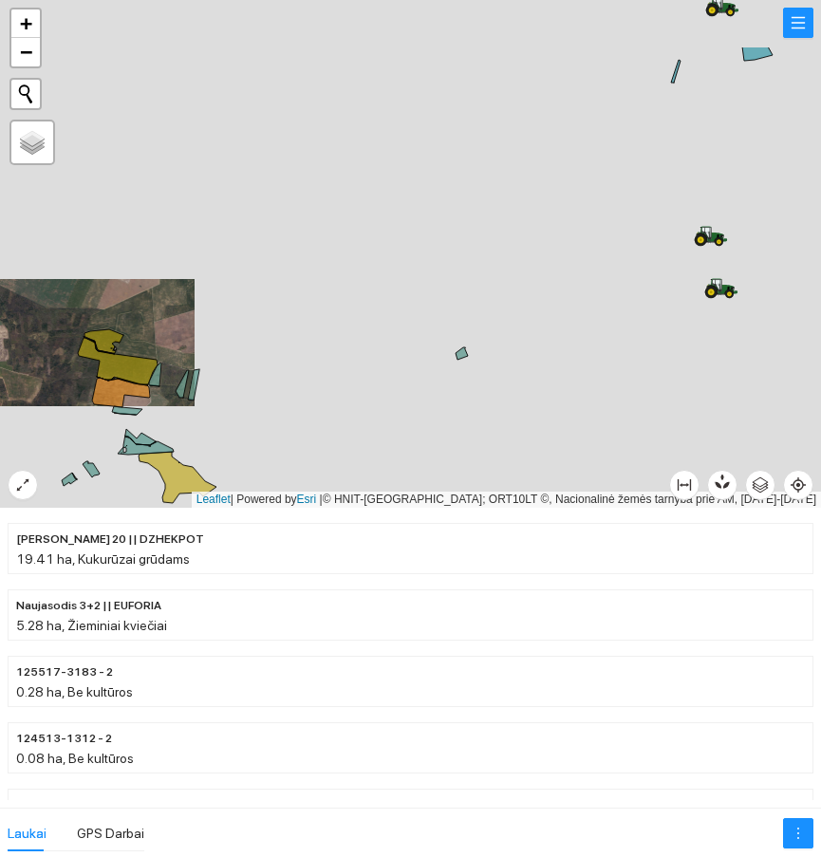
drag, startPoint x: 550, startPoint y: 295, endPoint x: 482, endPoint y: 382, distance: 109.6
click at [482, 382] on div at bounding box center [410, 254] width 821 height 508
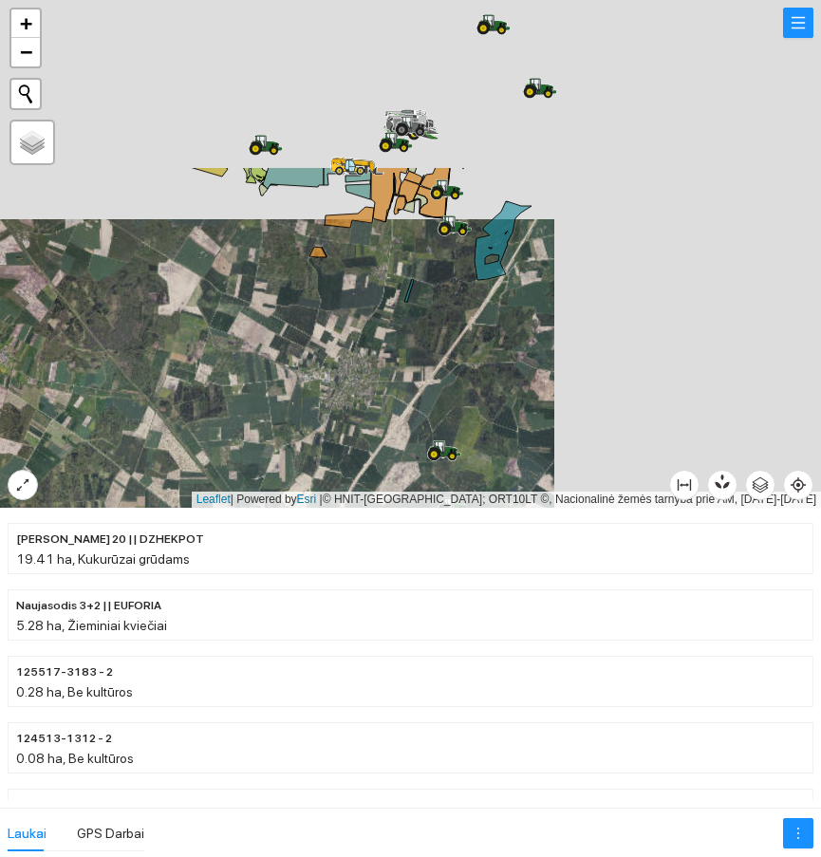
drag, startPoint x: 501, startPoint y: 220, endPoint x: 252, endPoint y: 430, distance: 326.1
click at [252, 430] on div at bounding box center [410, 254] width 821 height 508
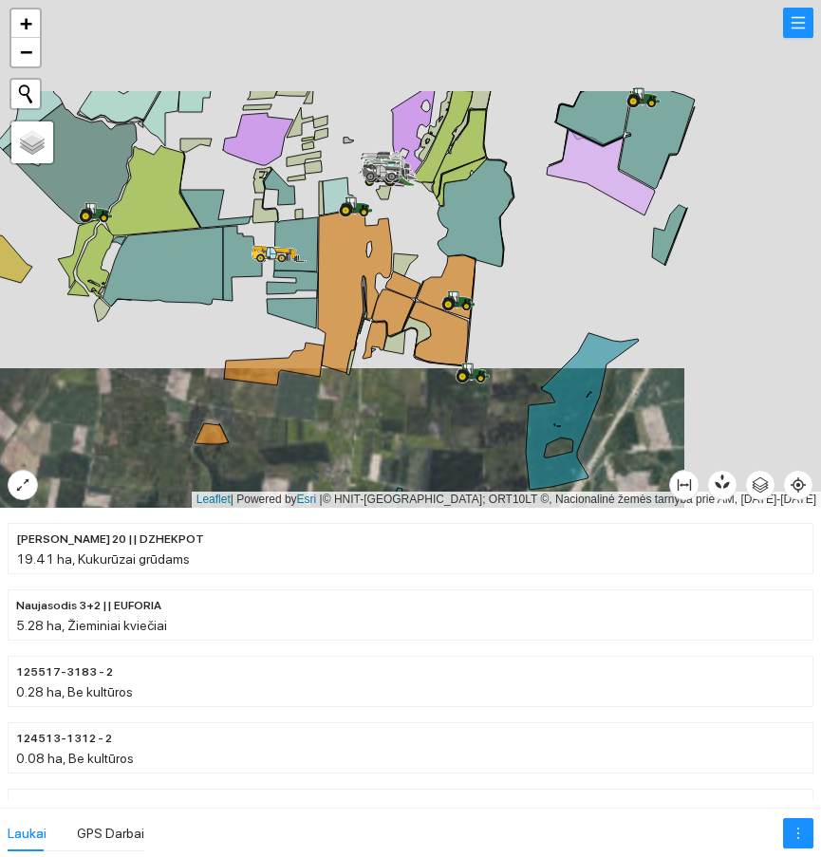
drag, startPoint x: 441, startPoint y: 336, endPoint x: 447, endPoint y: 385, distance: 48.8
click at [447, 366] on icon at bounding box center [438, 334] width 59 height 64
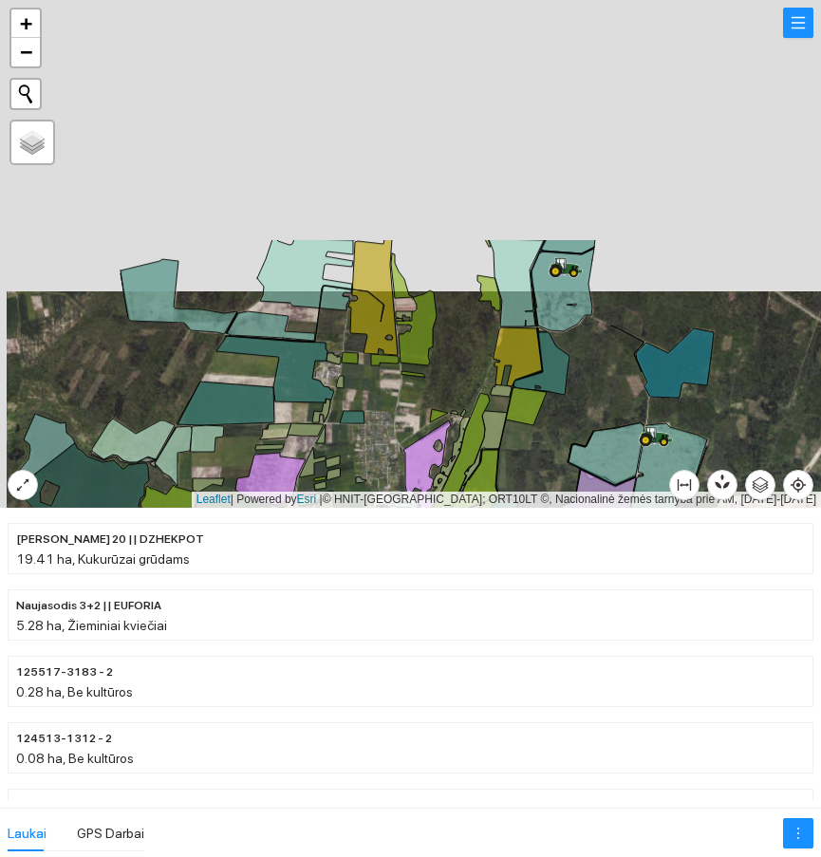
drag, startPoint x: 534, startPoint y: 163, endPoint x: 543, endPoint y: 474, distance: 310.6
click at [543, 474] on div at bounding box center [410, 254] width 821 height 508
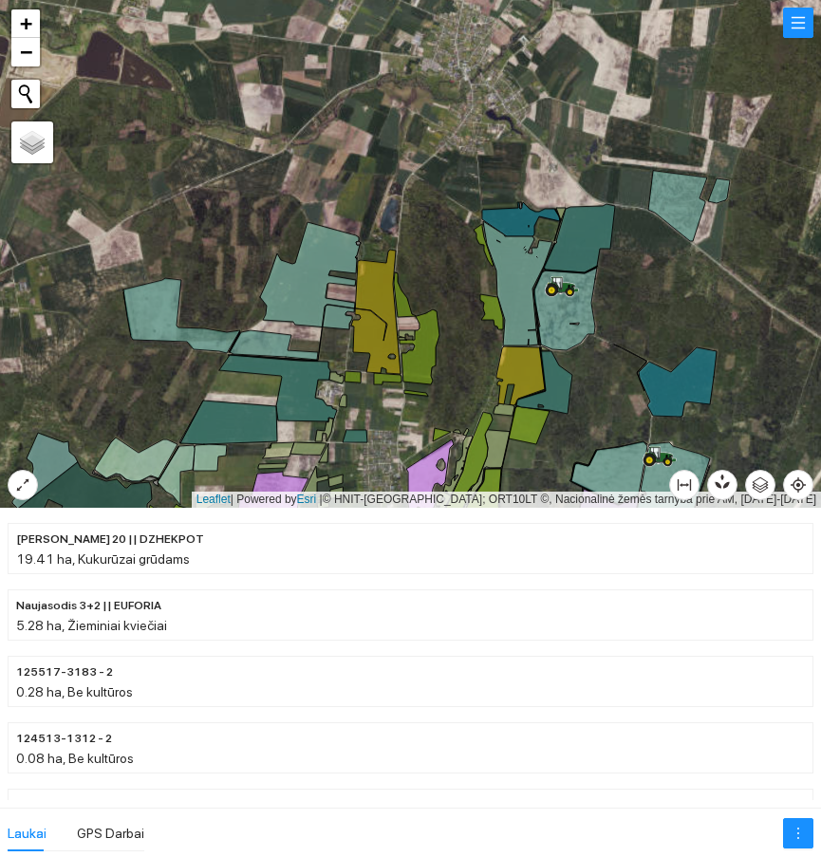
click at [501, 149] on div at bounding box center [410, 254] width 821 height 508
click at [40, 491] on icon at bounding box center [45, 471] width 66 height 76
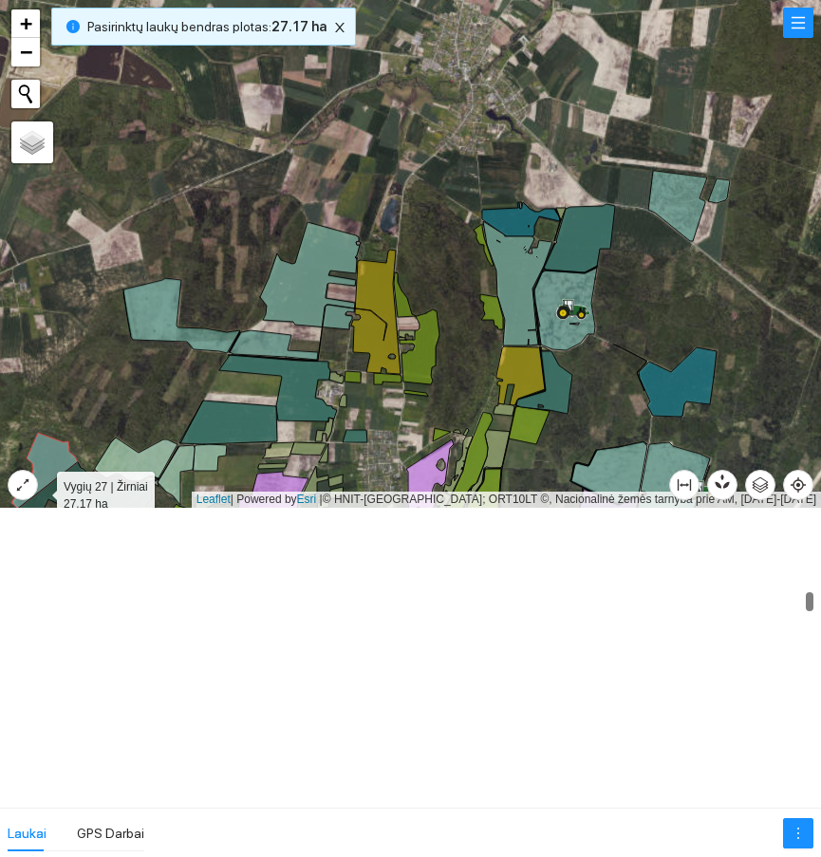
scroll to position [3580, 0]
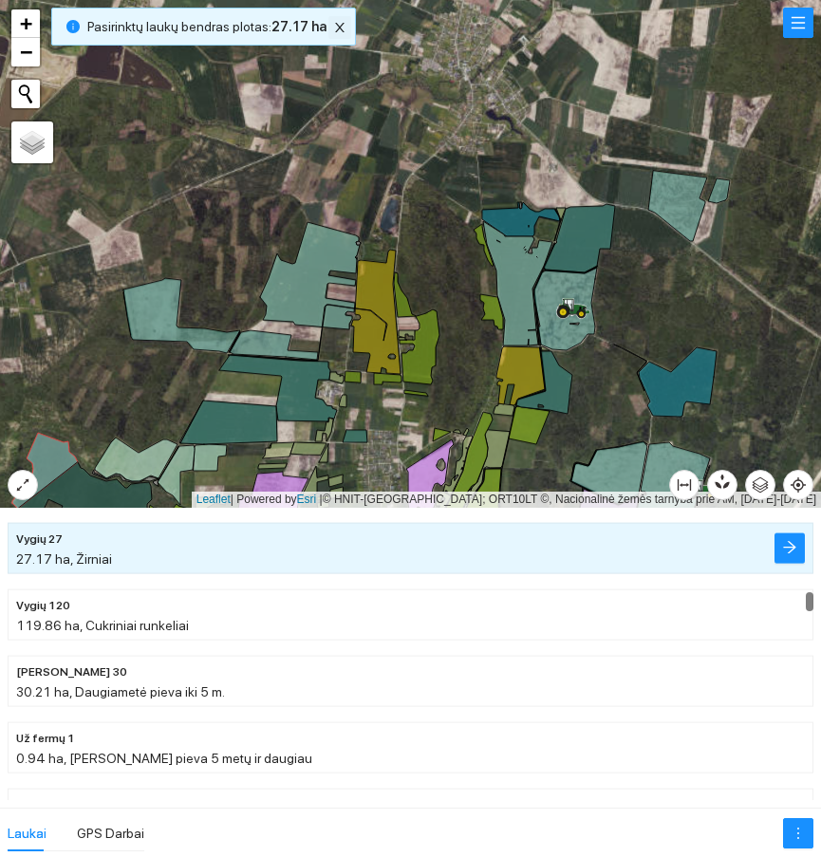
click at [339, 30] on icon "close" at bounding box center [339, 27] width 13 height 13
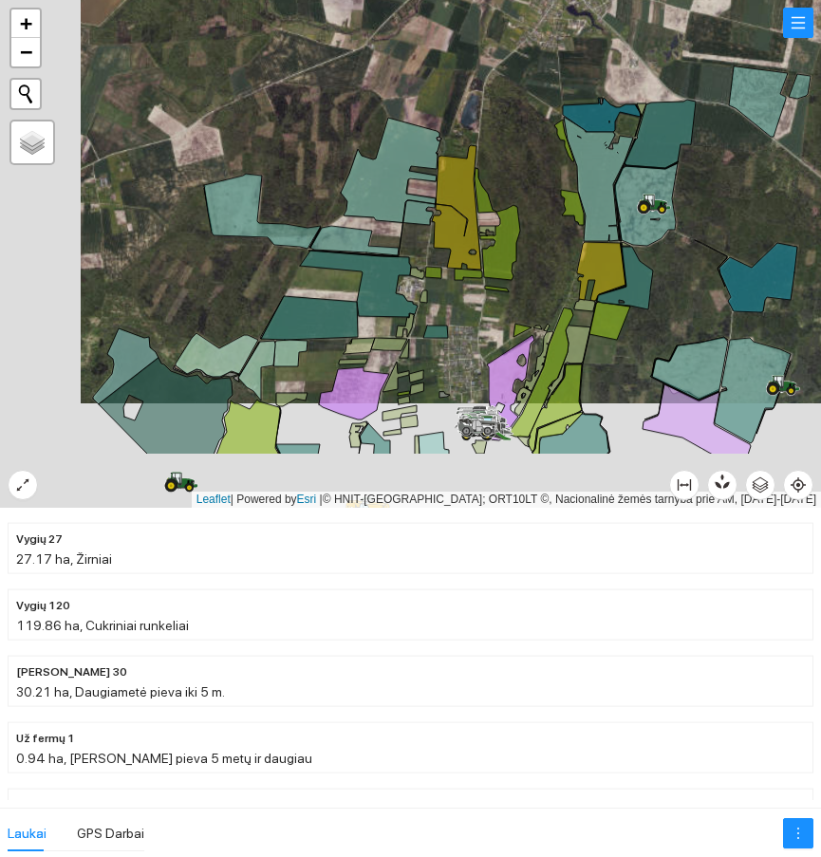
drag, startPoint x: 490, startPoint y: 166, endPoint x: 520, endPoint y: 95, distance: 77.4
click at [520, 95] on div at bounding box center [410, 254] width 821 height 508
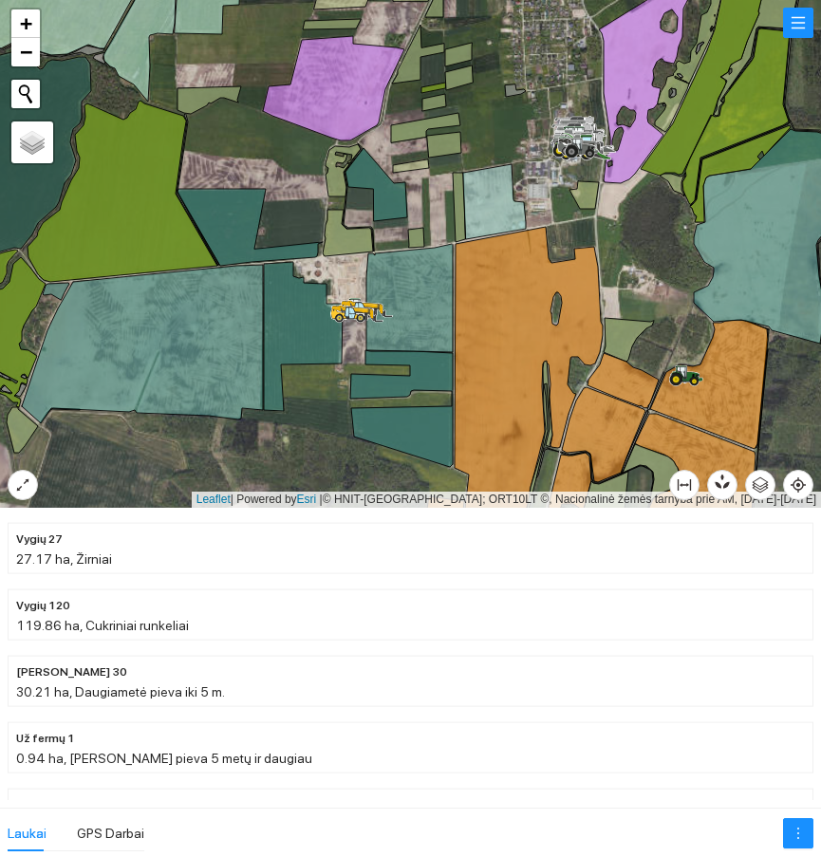
click at [655, 257] on div at bounding box center [410, 254] width 821 height 508
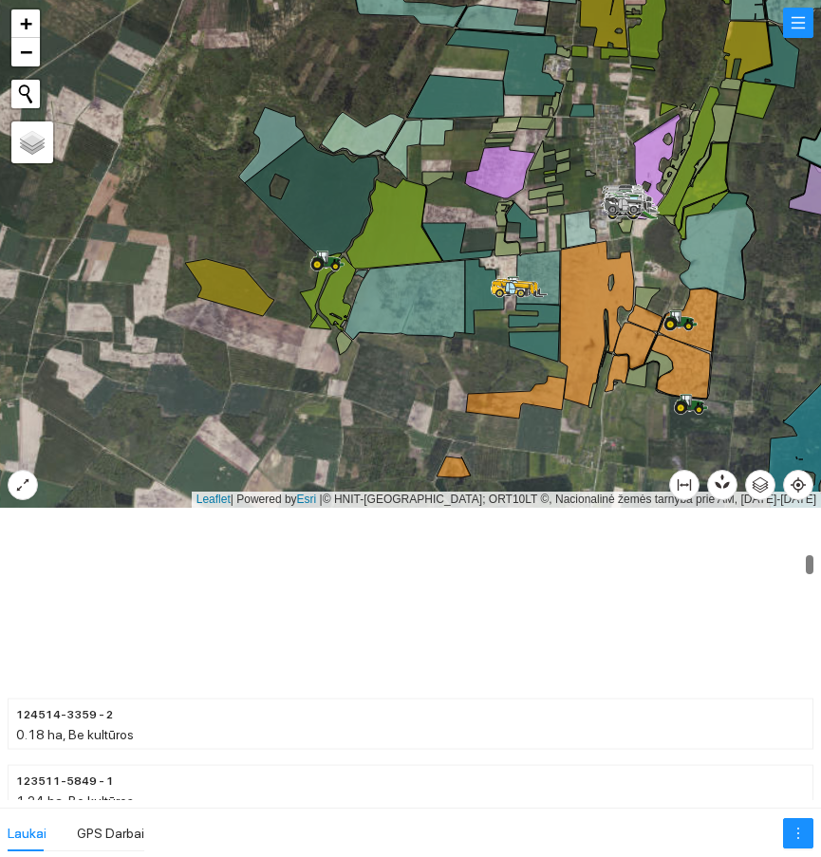
scroll to position [1302, 0]
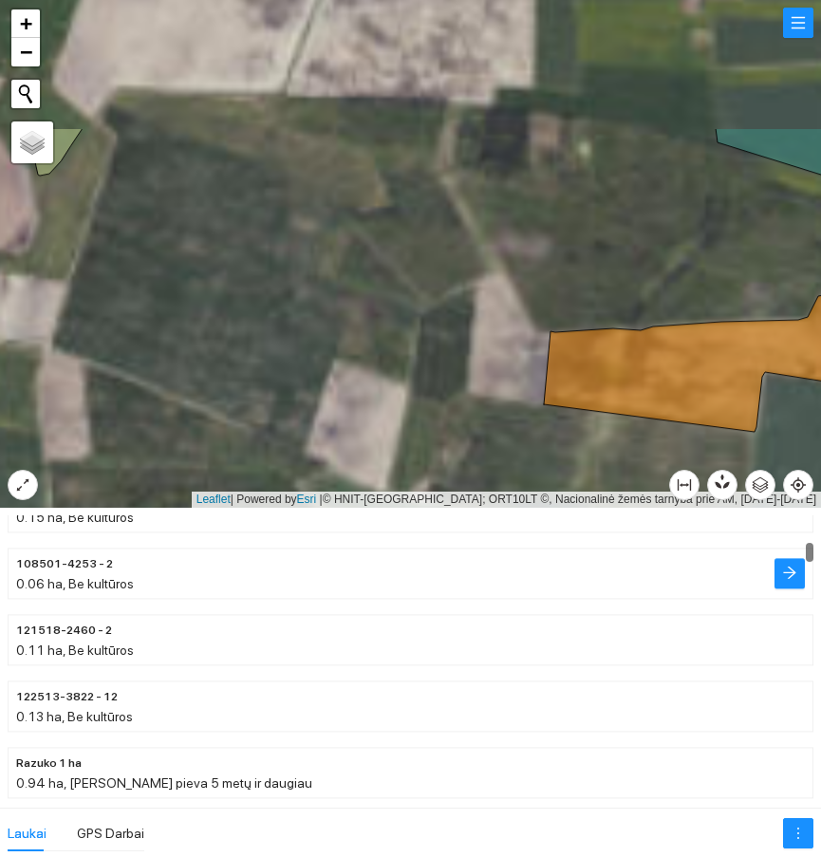
drag, startPoint x: 389, startPoint y: 349, endPoint x: 398, endPoint y: 554, distance: 205.2
click at [398, 554] on div at bounding box center [410, 428] width 821 height 857
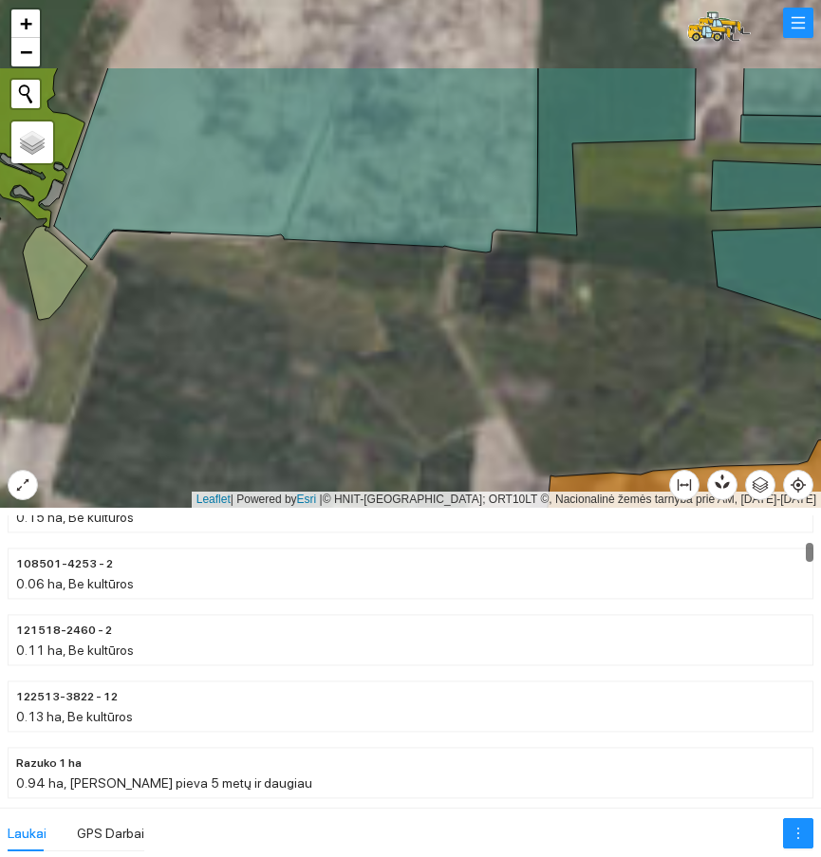
drag, startPoint x: 430, startPoint y: 351, endPoint x: 430, endPoint y: 463, distance: 112.0
click at [430, 463] on div at bounding box center [410, 254] width 821 height 508
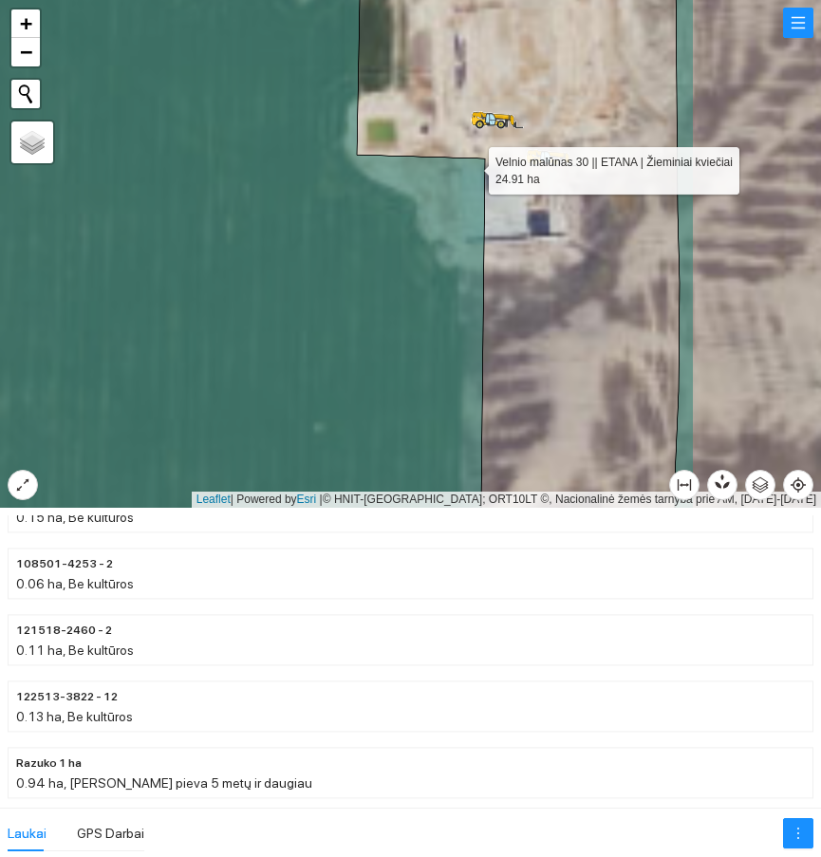
drag, startPoint x: 637, startPoint y: 141, endPoint x: 474, endPoint y: 166, distance: 165.2
click at [474, 166] on icon at bounding box center [169, 282] width 631 height 611
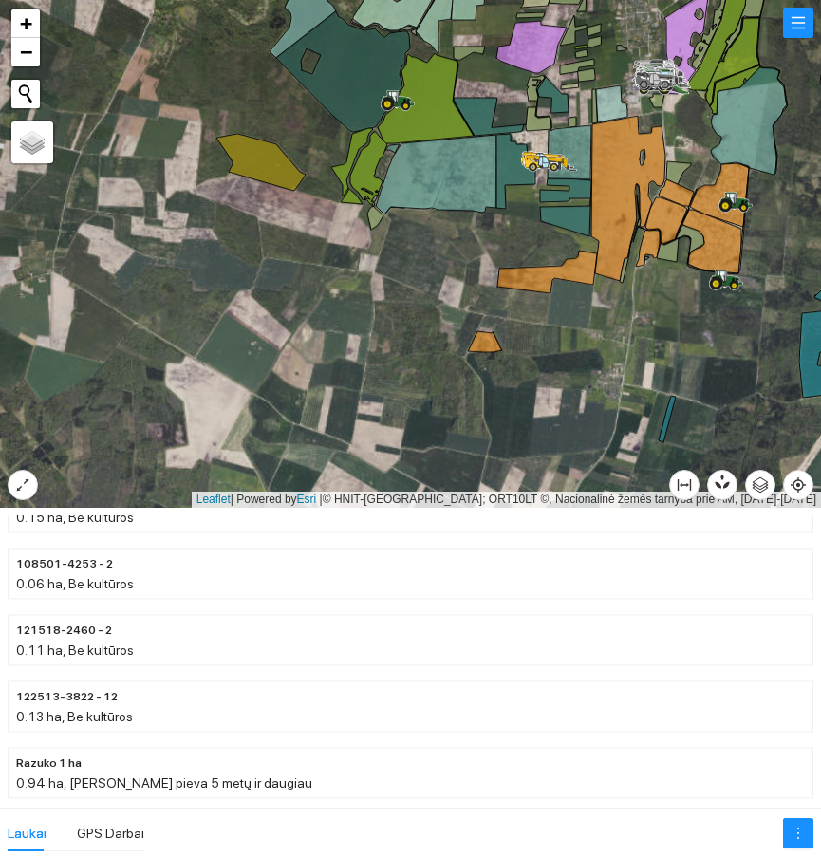
click at [493, 235] on div at bounding box center [410, 254] width 821 height 508
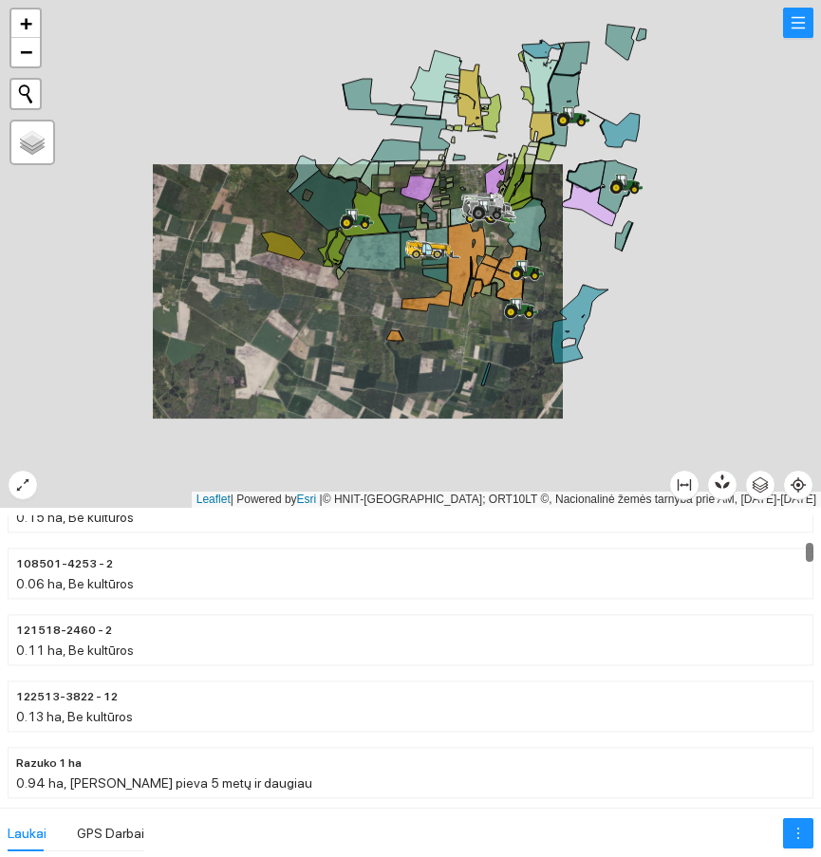
drag, startPoint x: 317, startPoint y: 260, endPoint x: 310, endPoint y: 373, distance: 113.2
click at [310, 373] on div at bounding box center [410, 254] width 821 height 508
